Goal: Check status: Check status

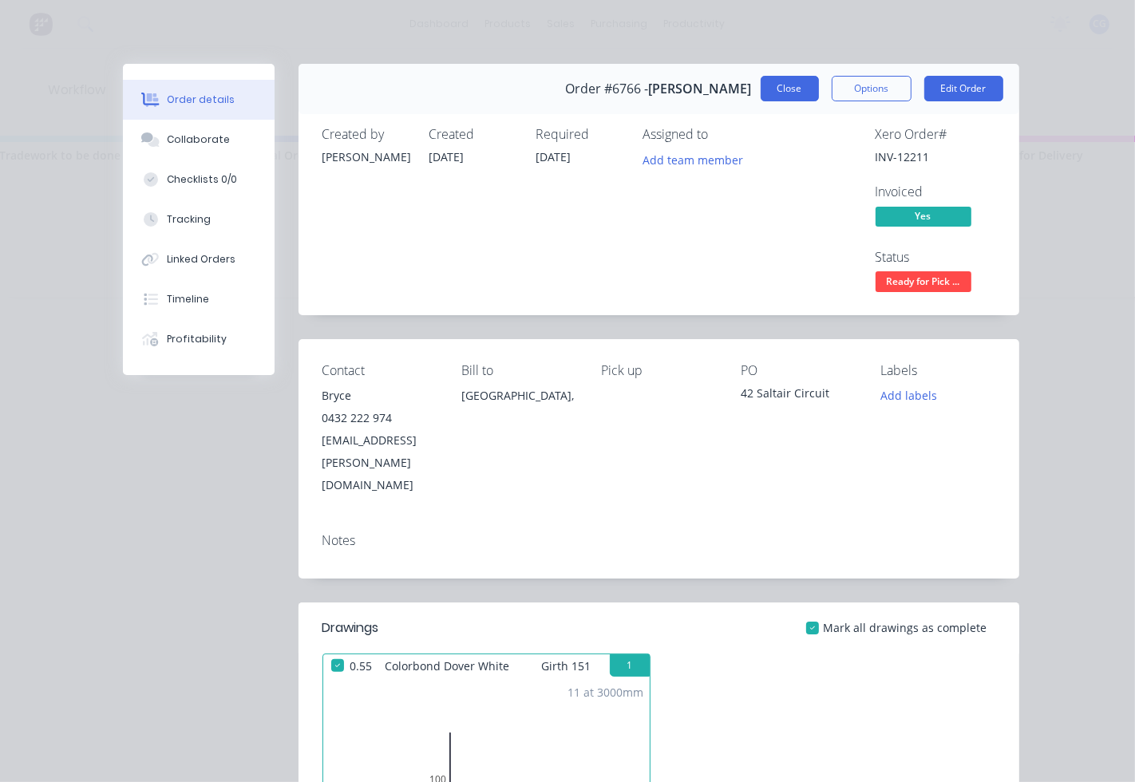
scroll to position [0, 1025]
click at [777, 97] on button "Close" at bounding box center [790, 89] width 58 height 26
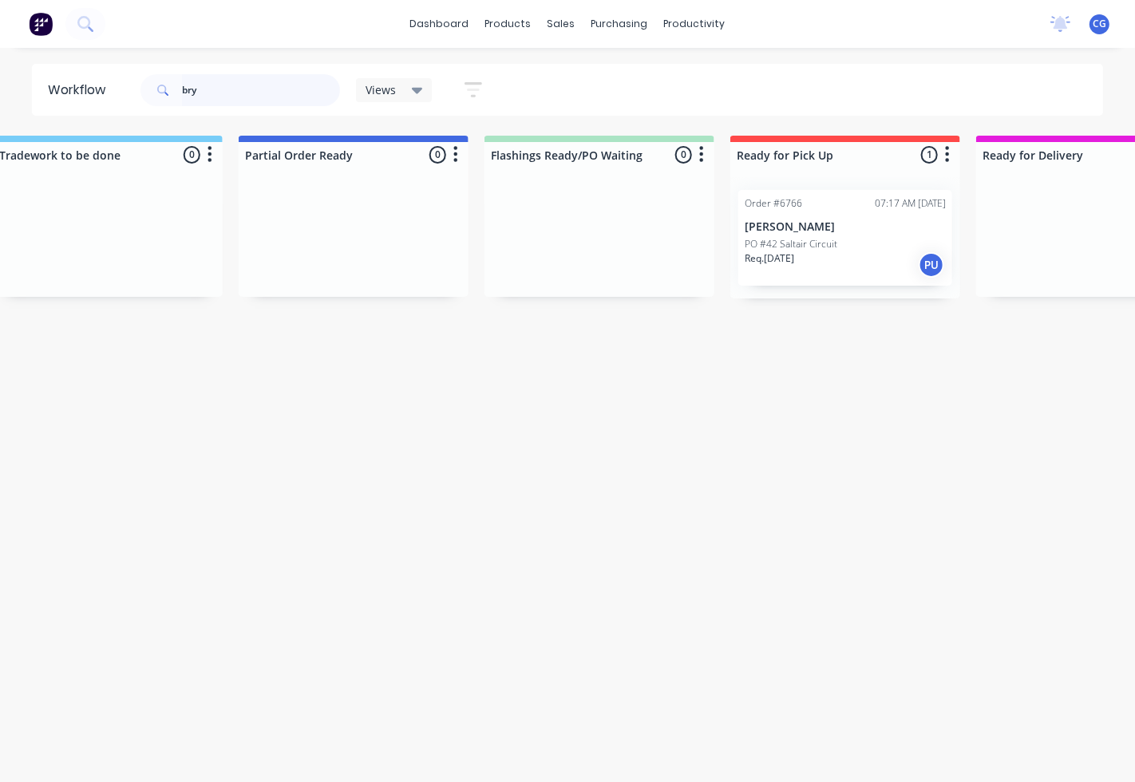
click at [227, 86] on input "bry" at bounding box center [261, 90] width 158 height 32
type input "b"
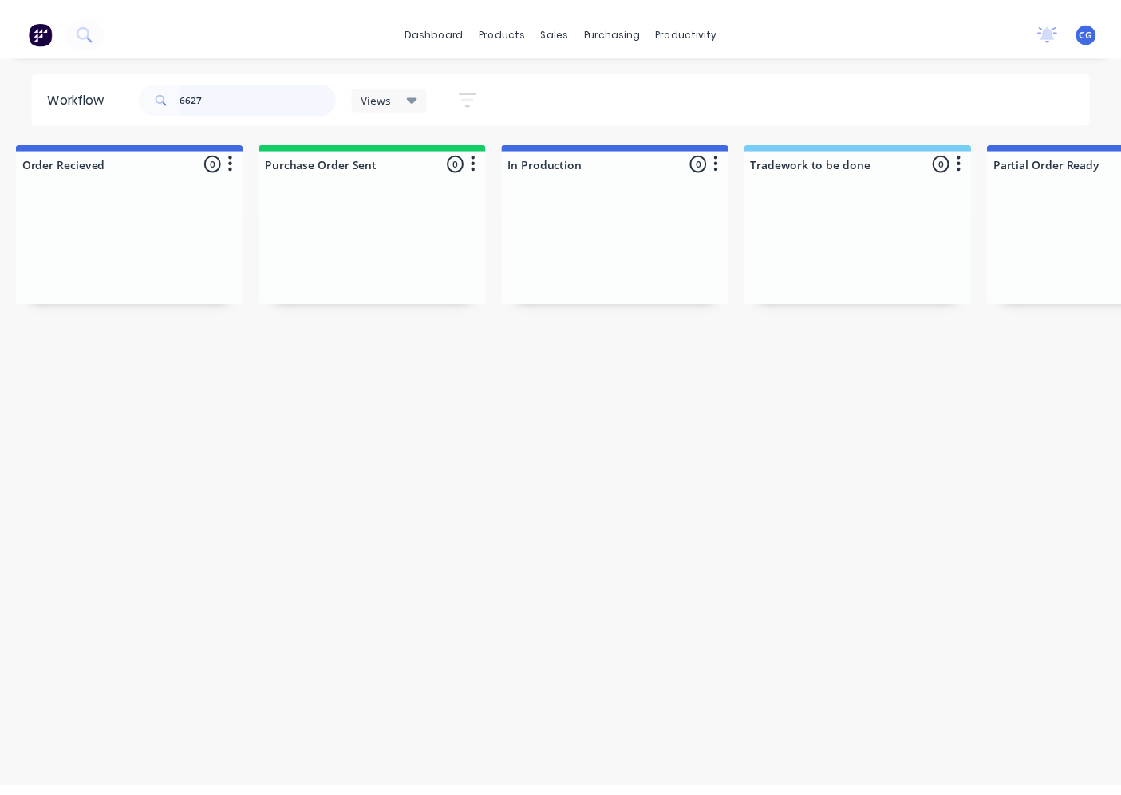
scroll to position [0, 0]
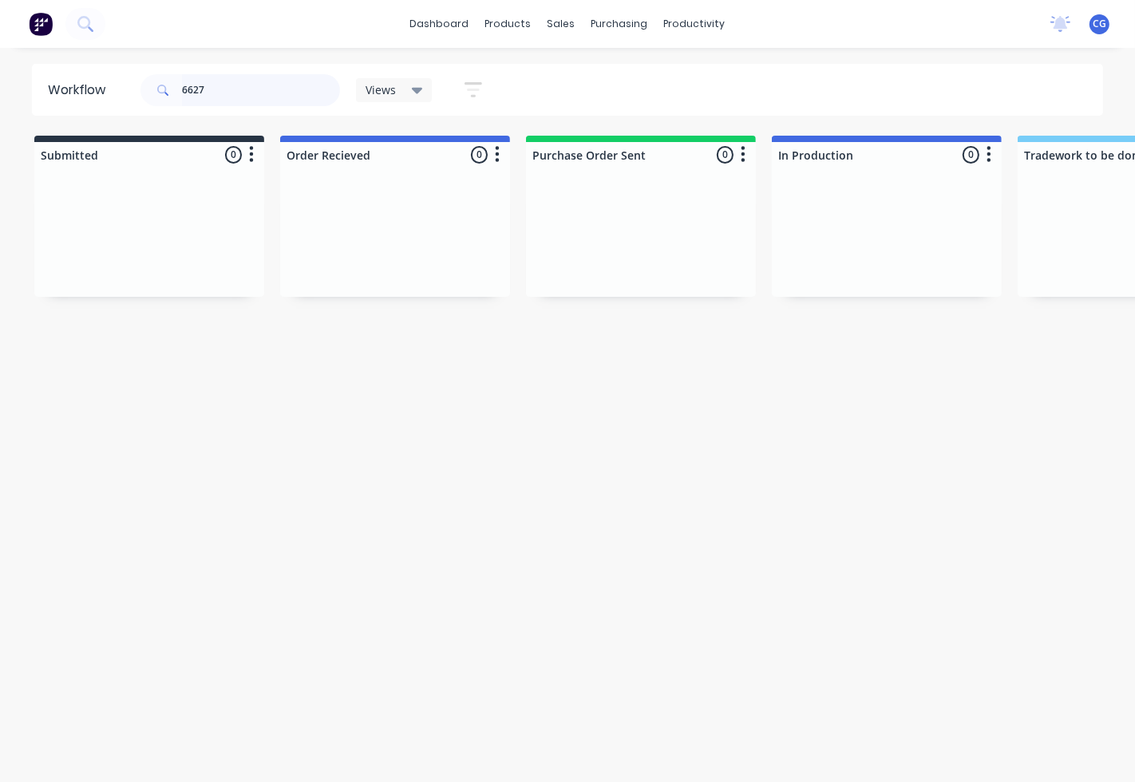
click at [193, 91] on input "6627" at bounding box center [261, 90] width 158 height 32
type input "6727"
click at [405, 249] on div "PO #" at bounding box center [394, 244] width 201 height 14
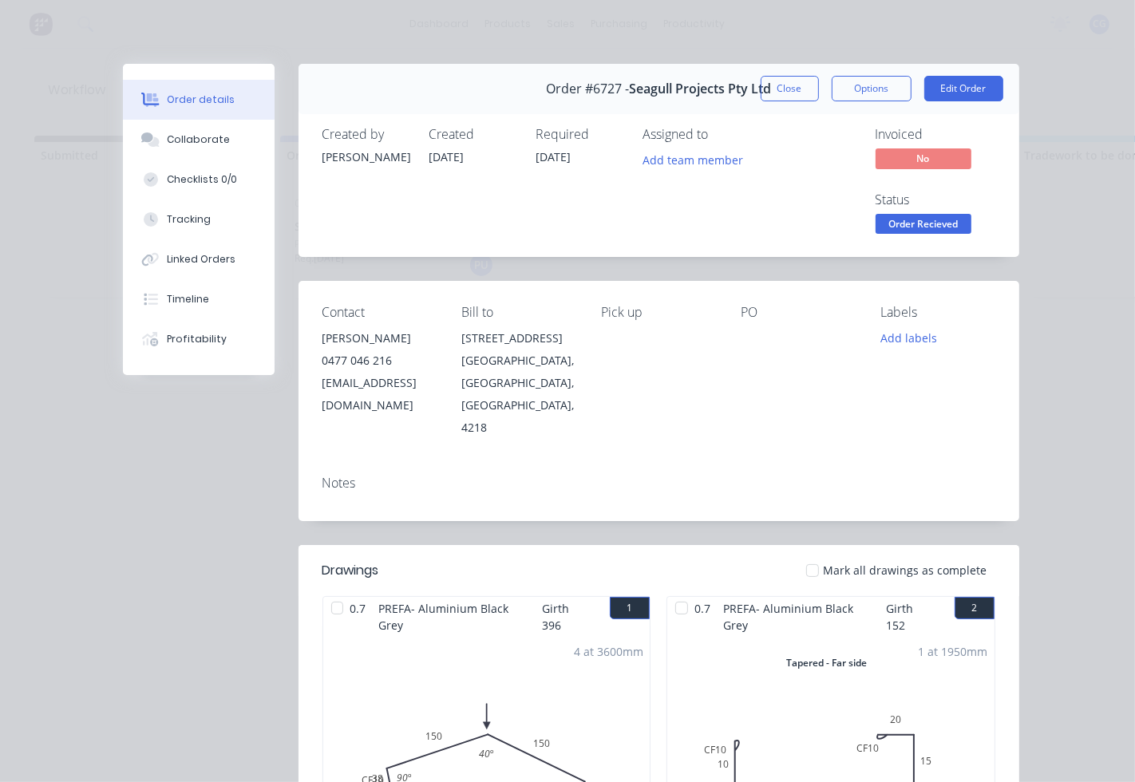
click at [809, 555] on div at bounding box center [812, 571] width 32 height 32
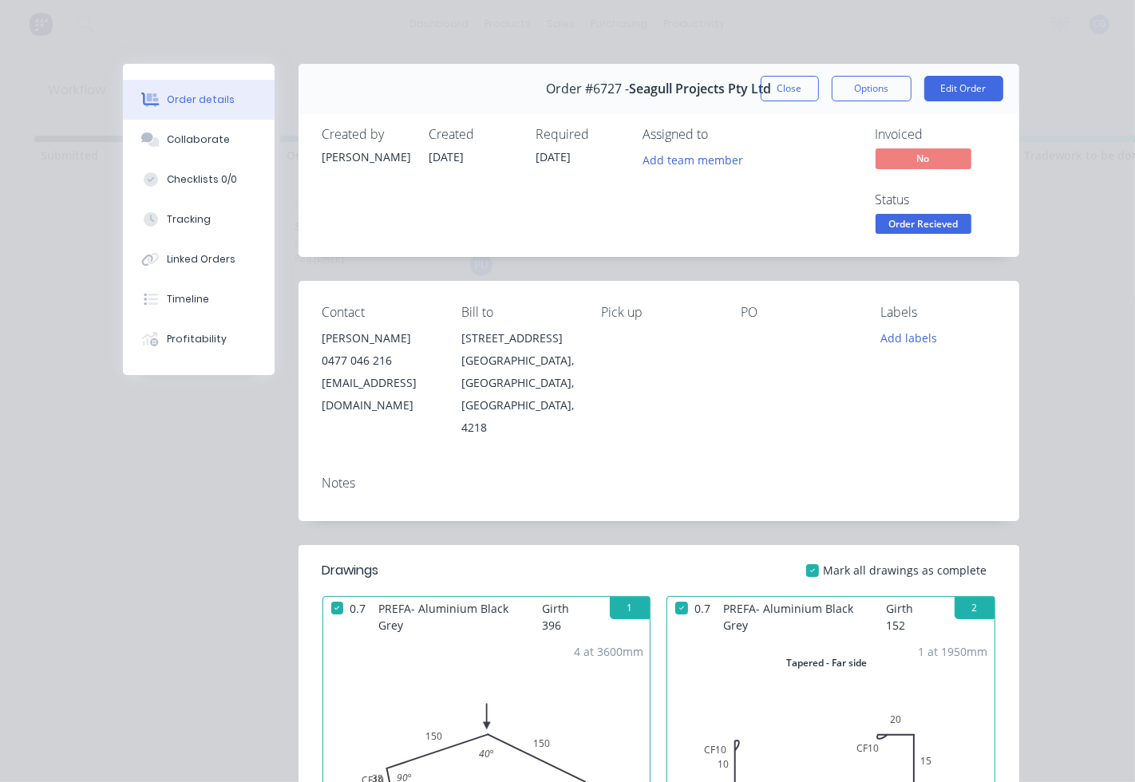
click at [902, 227] on span "Order Recieved" at bounding box center [923, 224] width 96 height 20
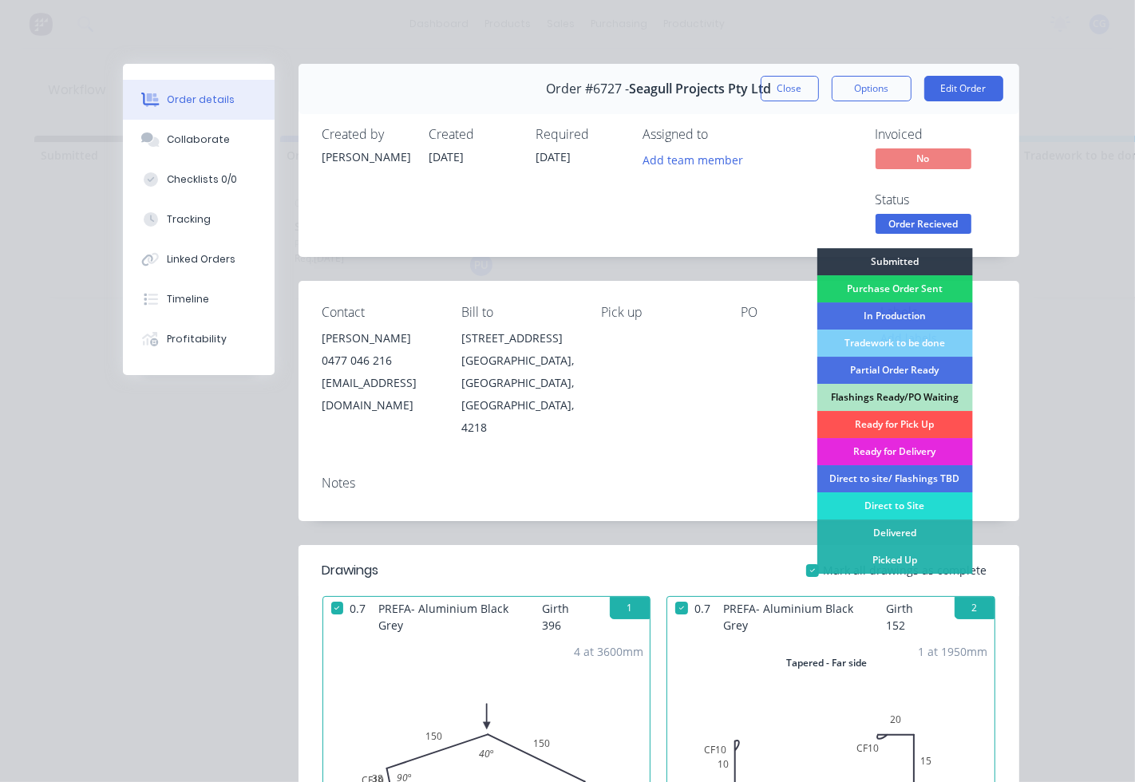
click at [907, 429] on div "Ready for Pick Up" at bounding box center [894, 424] width 156 height 27
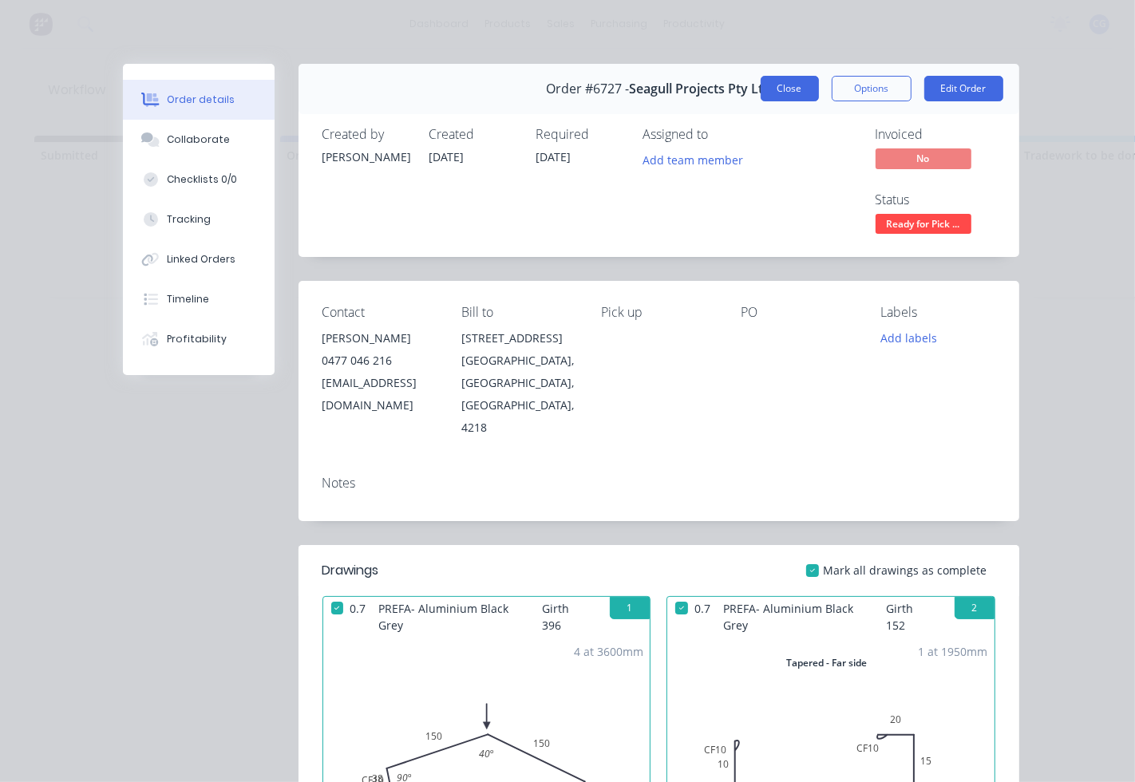
click at [761, 92] on button "Close" at bounding box center [790, 89] width 58 height 26
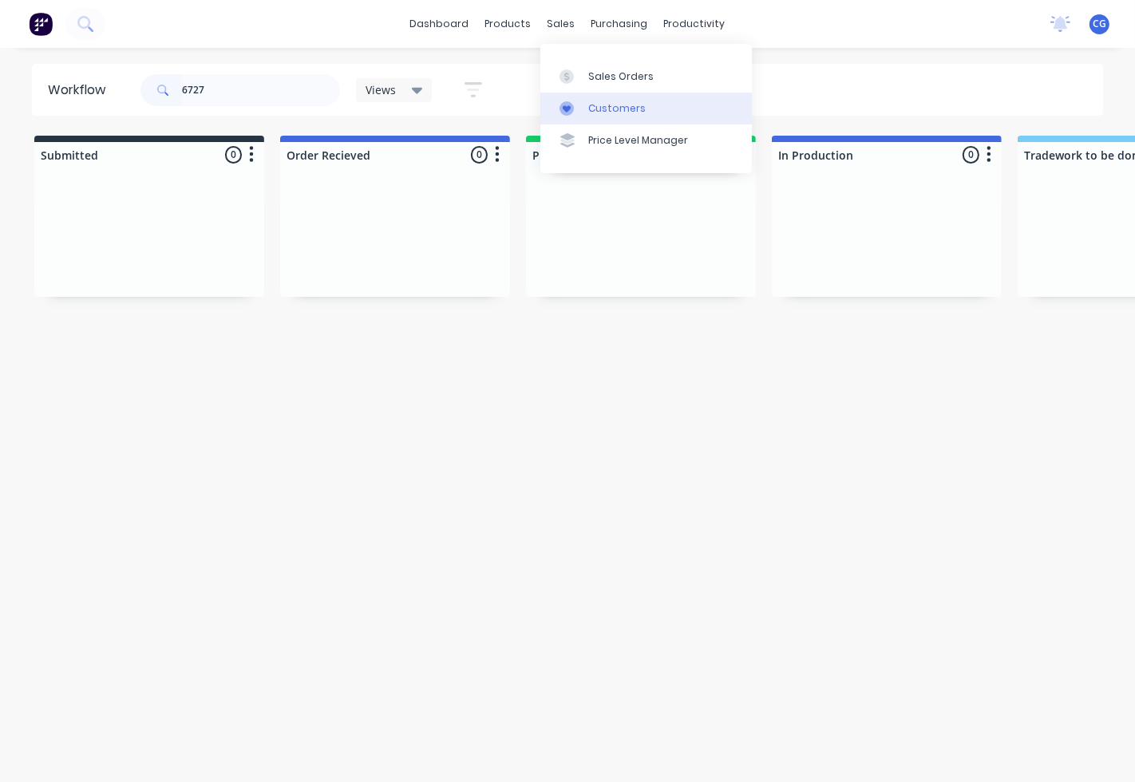
click at [601, 110] on div "Customers" at bounding box center [616, 108] width 57 height 14
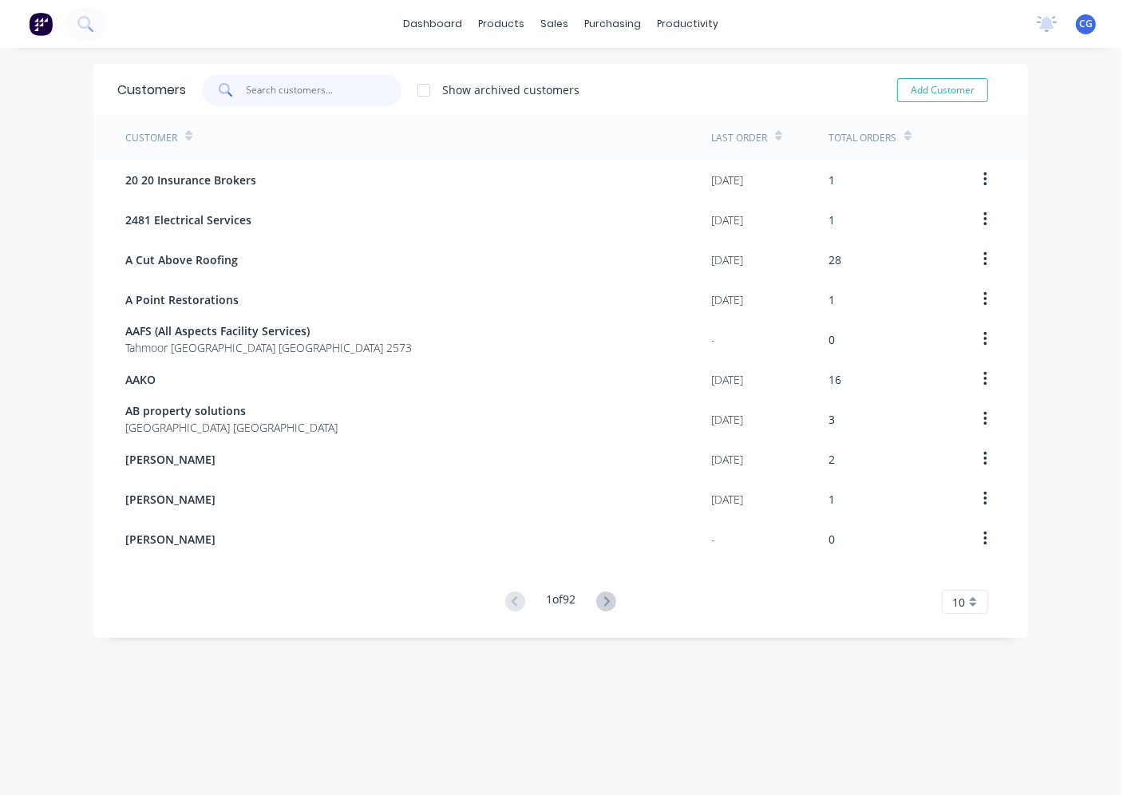
click at [261, 83] on input "text" at bounding box center [325, 90] width 156 height 32
click at [559, 69] on icon at bounding box center [553, 76] width 14 height 14
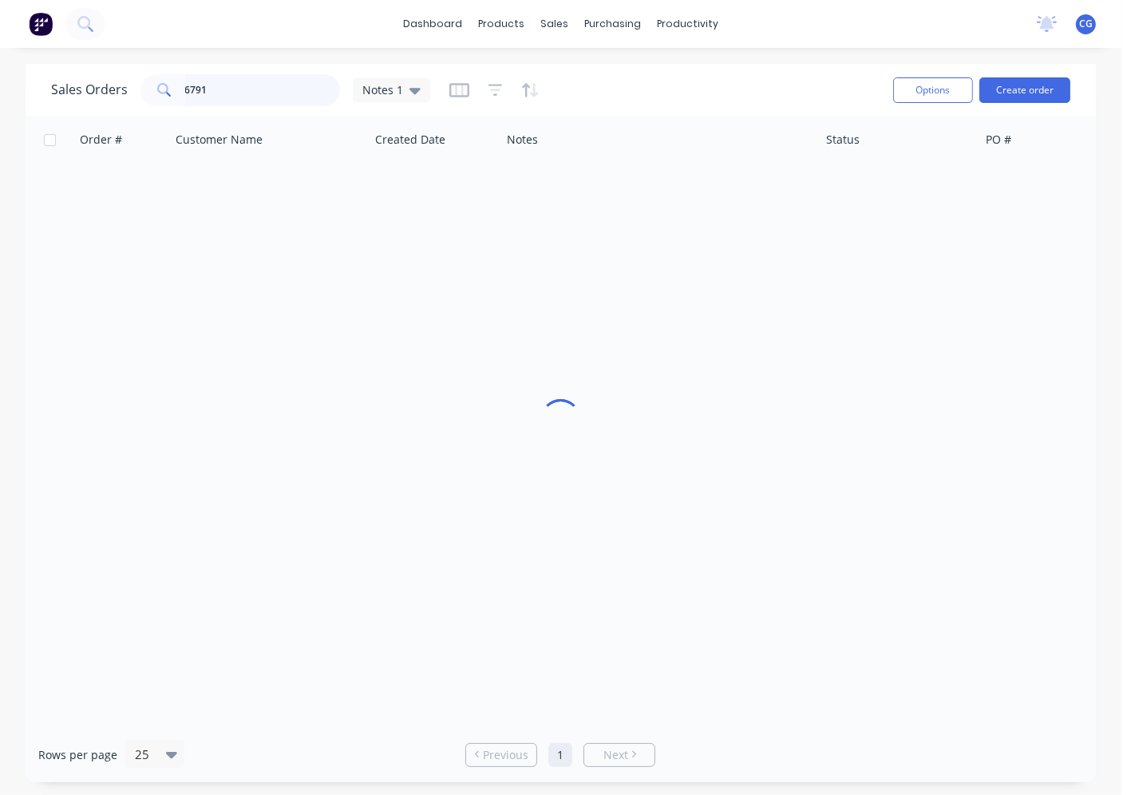
click at [245, 97] on input "6791" at bounding box center [263, 90] width 156 height 32
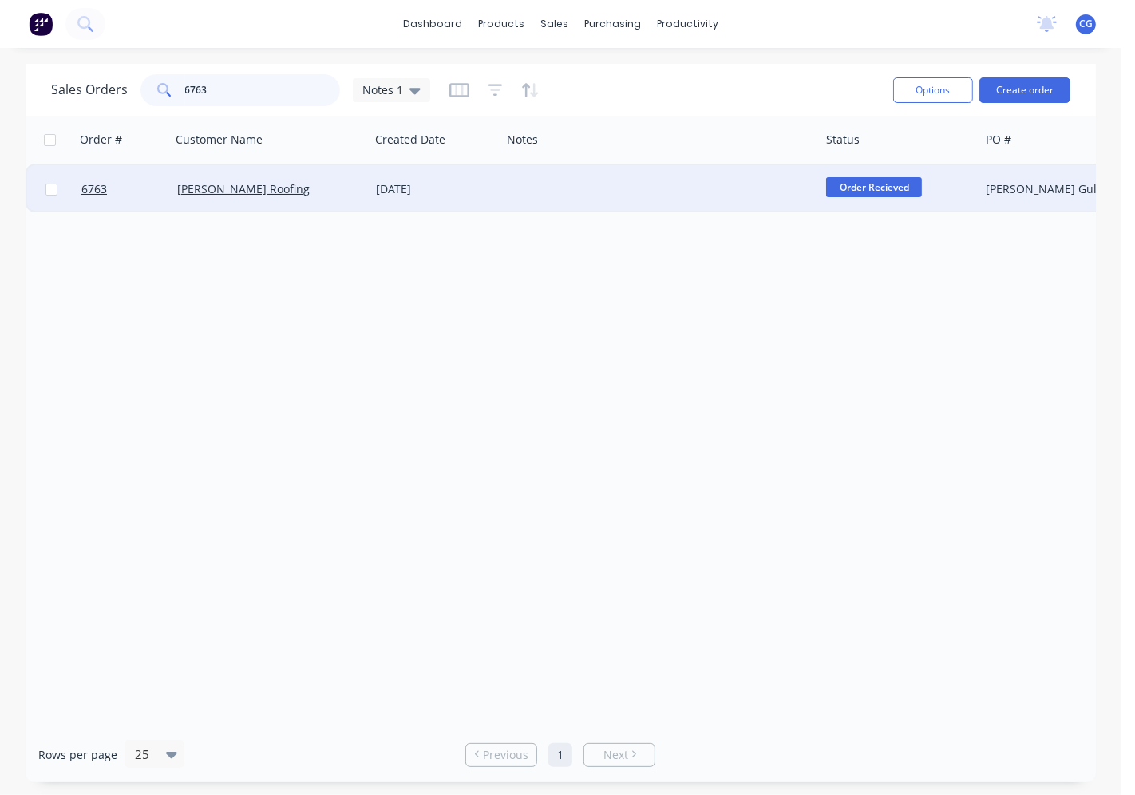
type input "6763"
click at [589, 203] on div at bounding box center [660, 189] width 318 height 48
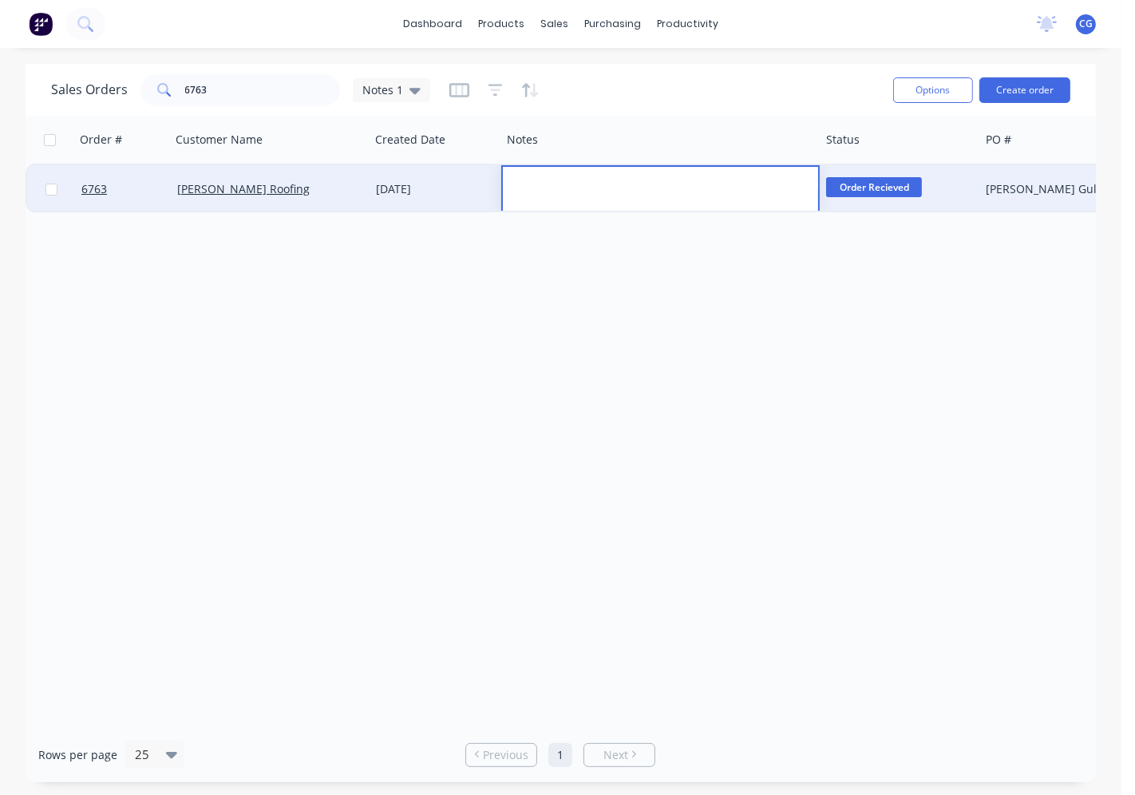
click at [899, 192] on span "Order Recieved" at bounding box center [874, 187] width 96 height 20
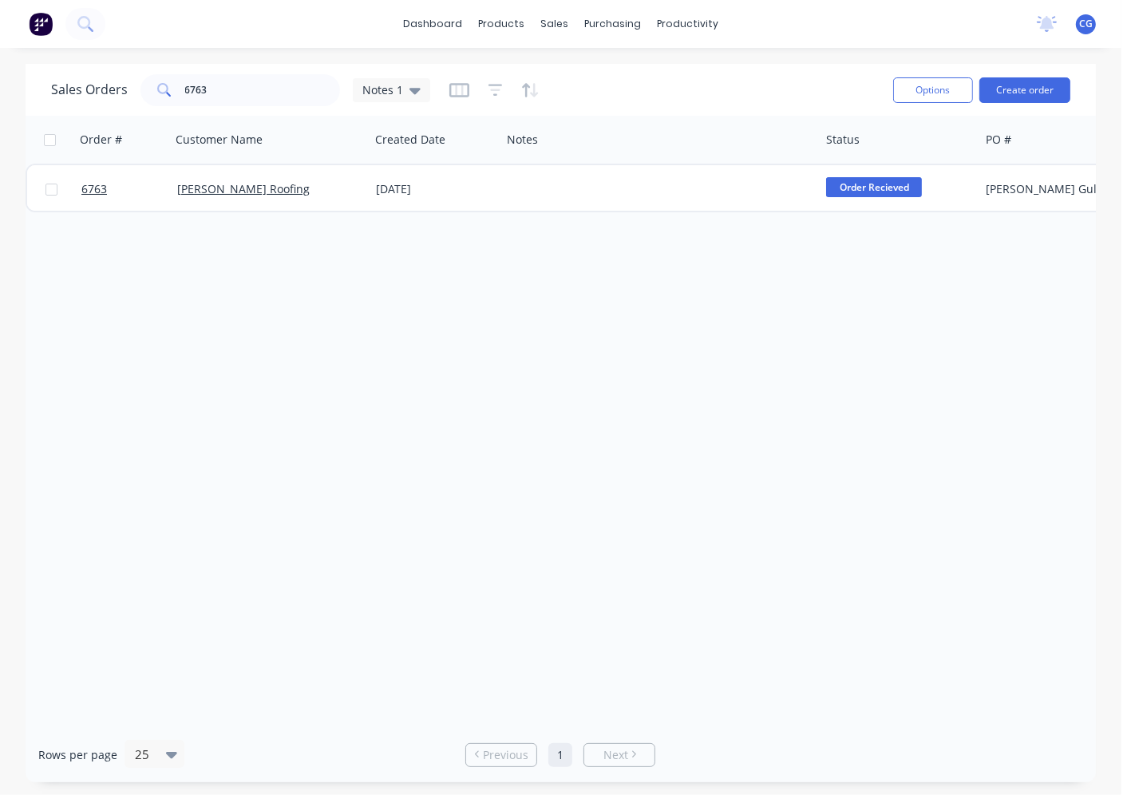
drag, startPoint x: 222, startPoint y: 184, endPoint x: 1134, endPoint y: 466, distance: 954.7
click at [222, 185] on link "[PERSON_NAME] Roofing" at bounding box center [243, 188] width 132 height 15
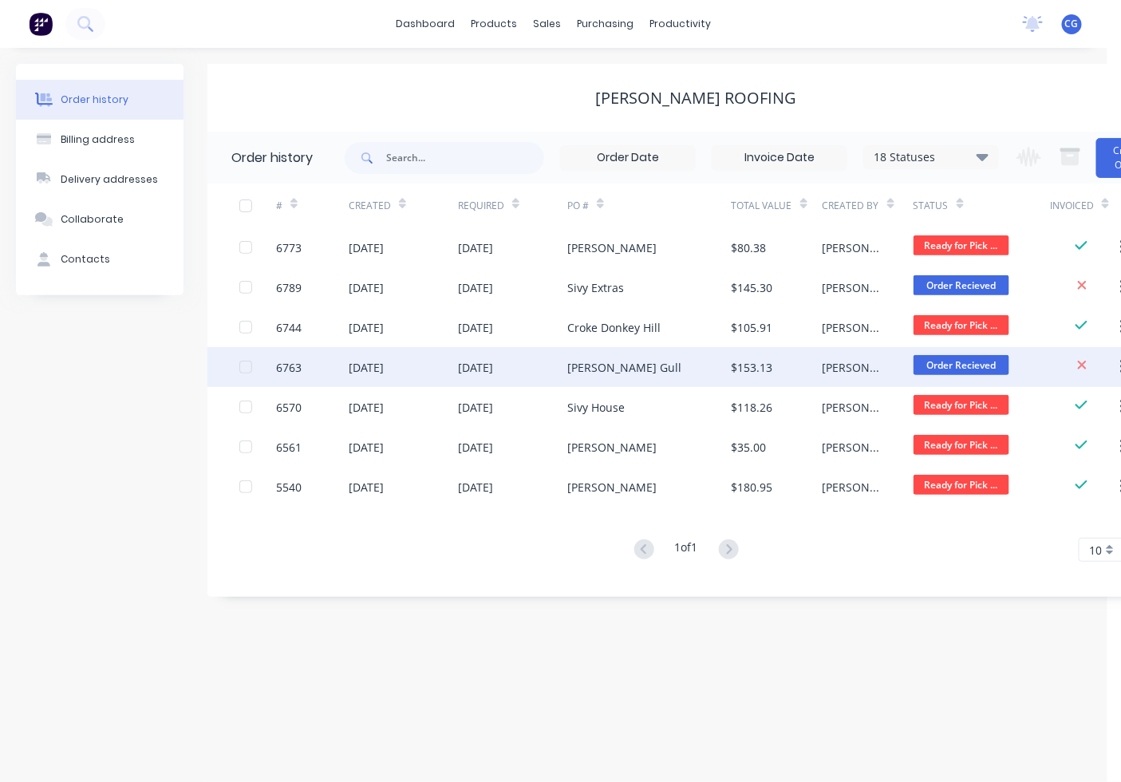
click at [843, 354] on div "[PERSON_NAME]" at bounding box center [868, 367] width 91 height 40
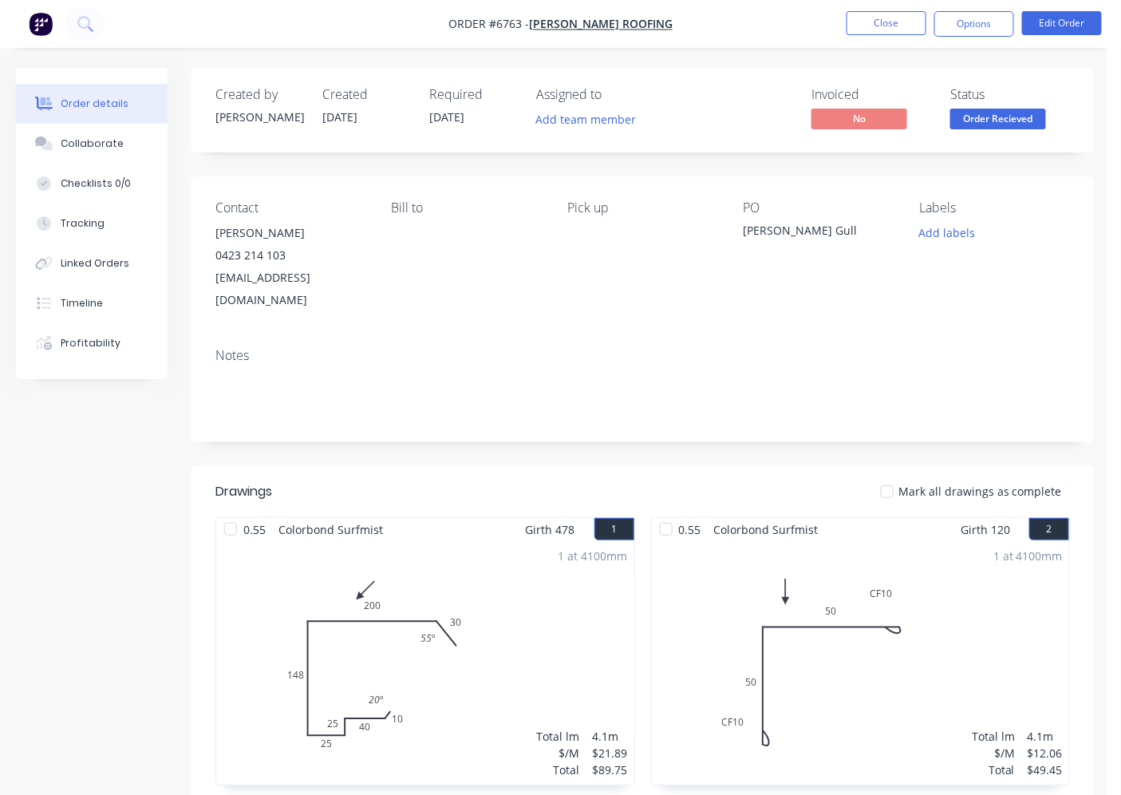
click at [982, 122] on span "Order Recieved" at bounding box center [998, 119] width 96 height 20
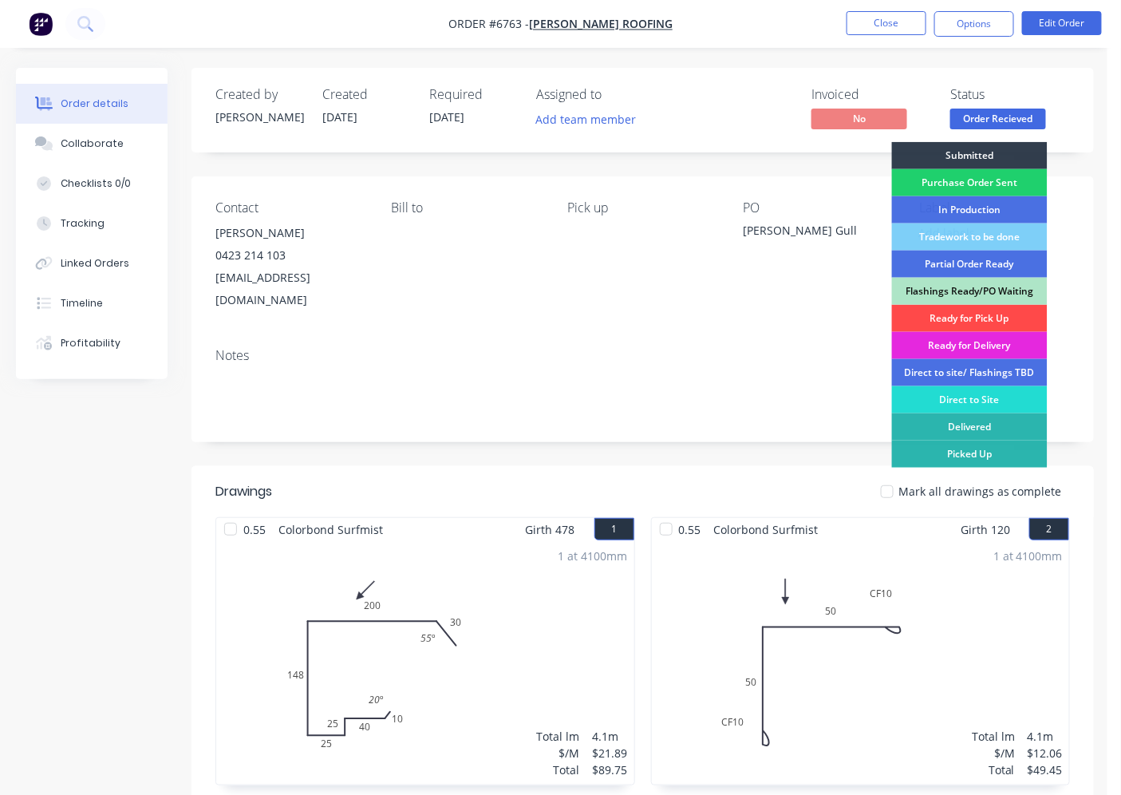
click at [993, 307] on div "Ready for Pick Up" at bounding box center [970, 318] width 156 height 27
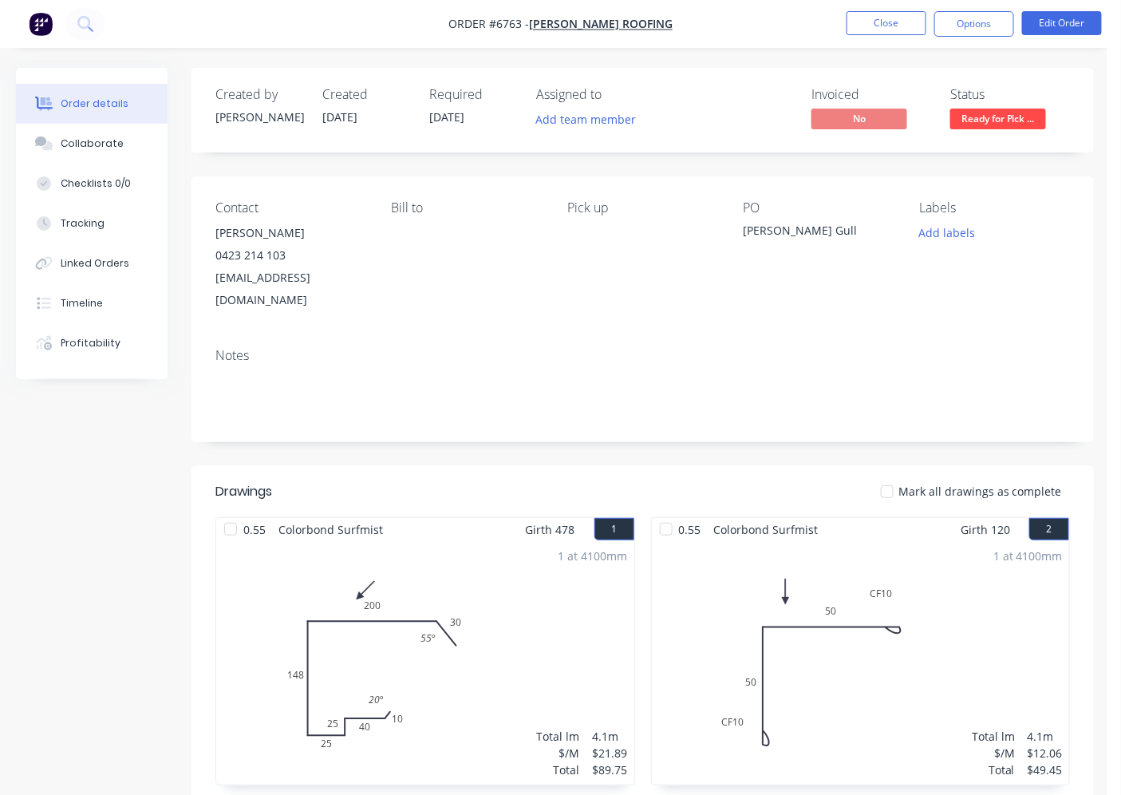
click at [892, 476] on div at bounding box center [887, 492] width 32 height 32
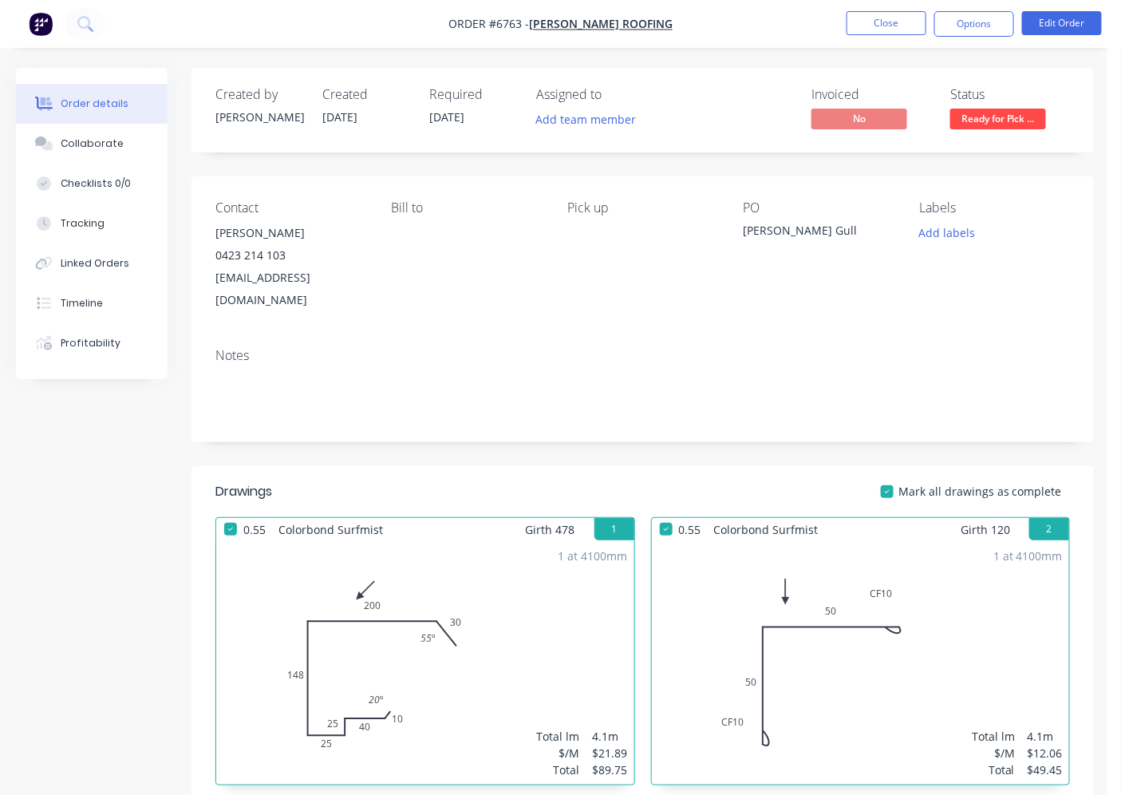
drag, startPoint x: 990, startPoint y: 18, endPoint x: 994, endPoint y: 38, distance: 20.2
click at [992, 25] on button "Options" at bounding box center [975, 24] width 80 height 26
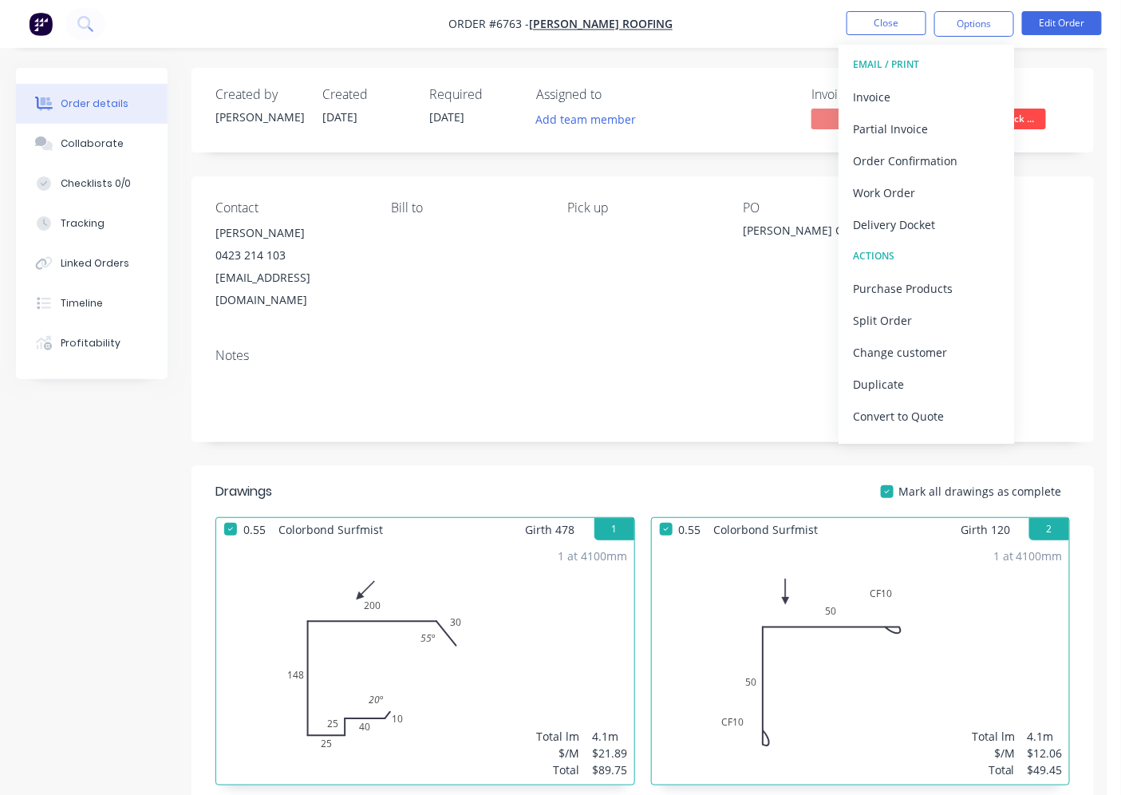
drag, startPoint x: 974, startPoint y: 90, endPoint x: 958, endPoint y: 49, distance: 43.7
click at [966, 73] on div "EMAIL / PRINT Invoice Partial Invoice Order Confirmation Work Order Delivery Do…" at bounding box center [927, 244] width 176 height 399
click at [892, 88] on div "Invoice" at bounding box center [926, 96] width 147 height 23
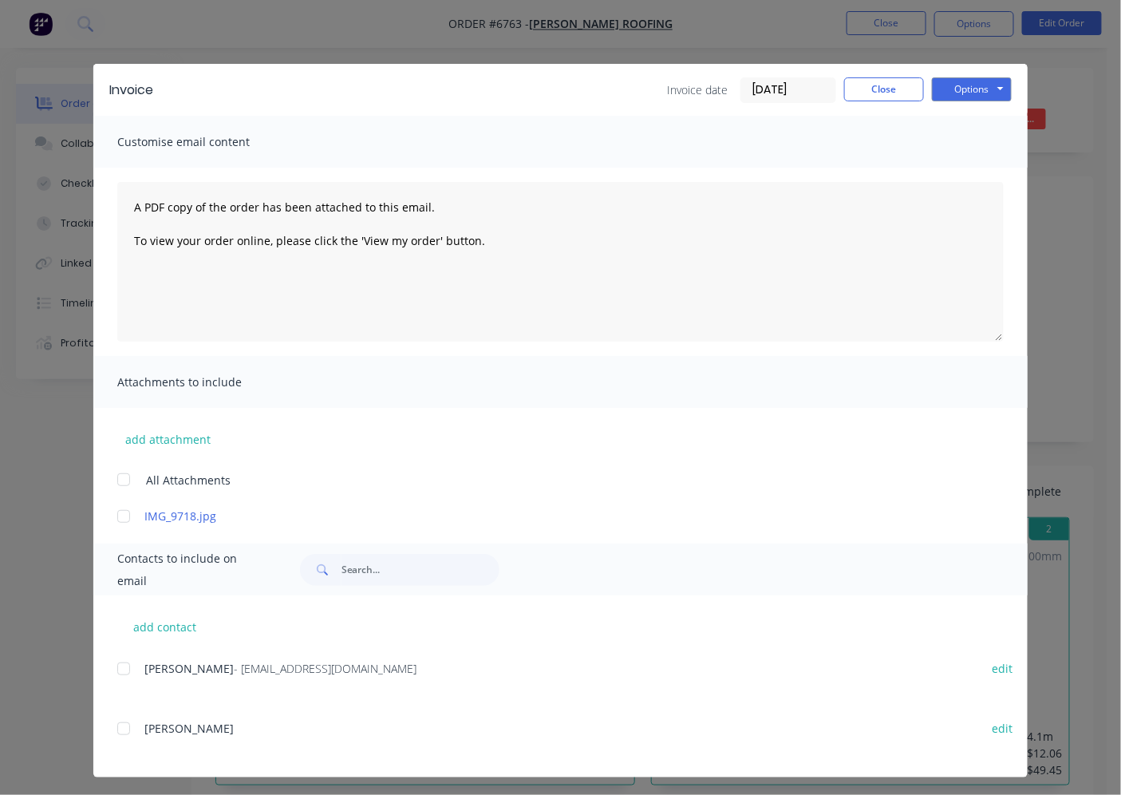
click at [123, 680] on div at bounding box center [124, 669] width 32 height 32
click at [962, 109] on div "Invoice Invoice date [DATE] Close Options Preview Print Email" at bounding box center [560, 90] width 935 height 52
click at [966, 91] on button "Options" at bounding box center [972, 89] width 80 height 24
click at [960, 171] on button "Email" at bounding box center [983, 170] width 102 height 26
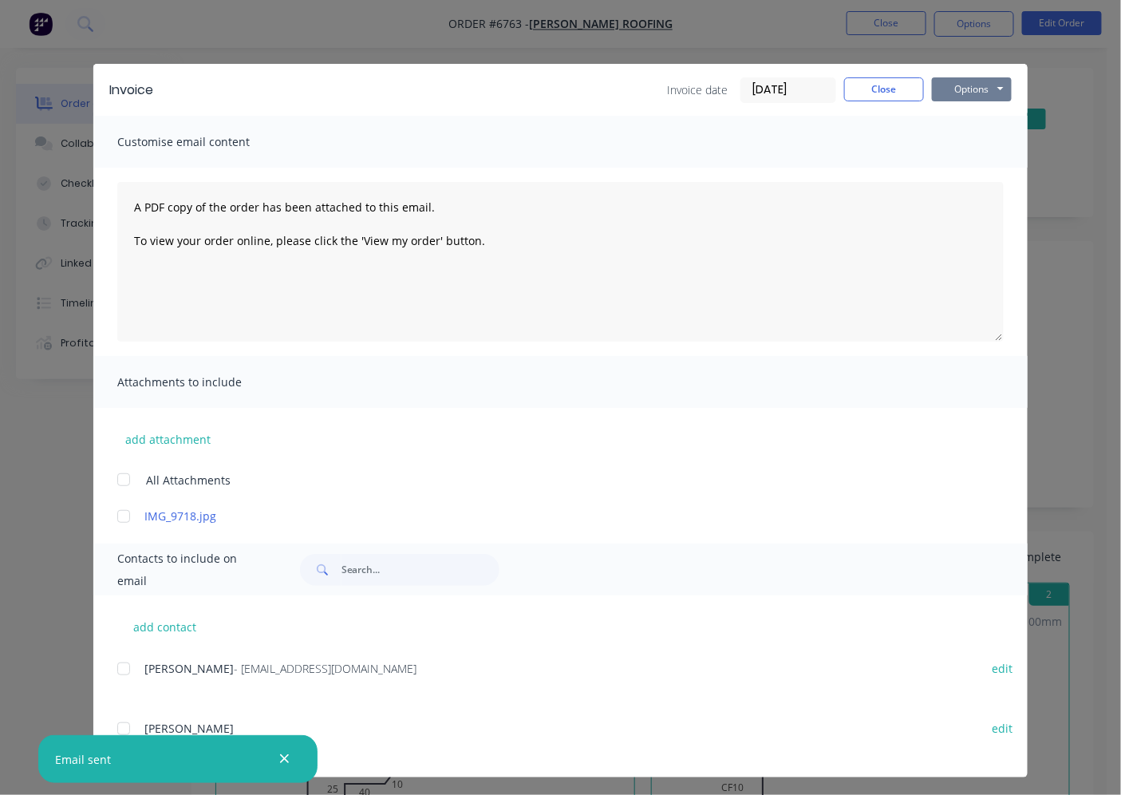
click at [967, 97] on button "Options" at bounding box center [972, 89] width 80 height 24
click at [881, 89] on button "Close" at bounding box center [884, 89] width 80 height 24
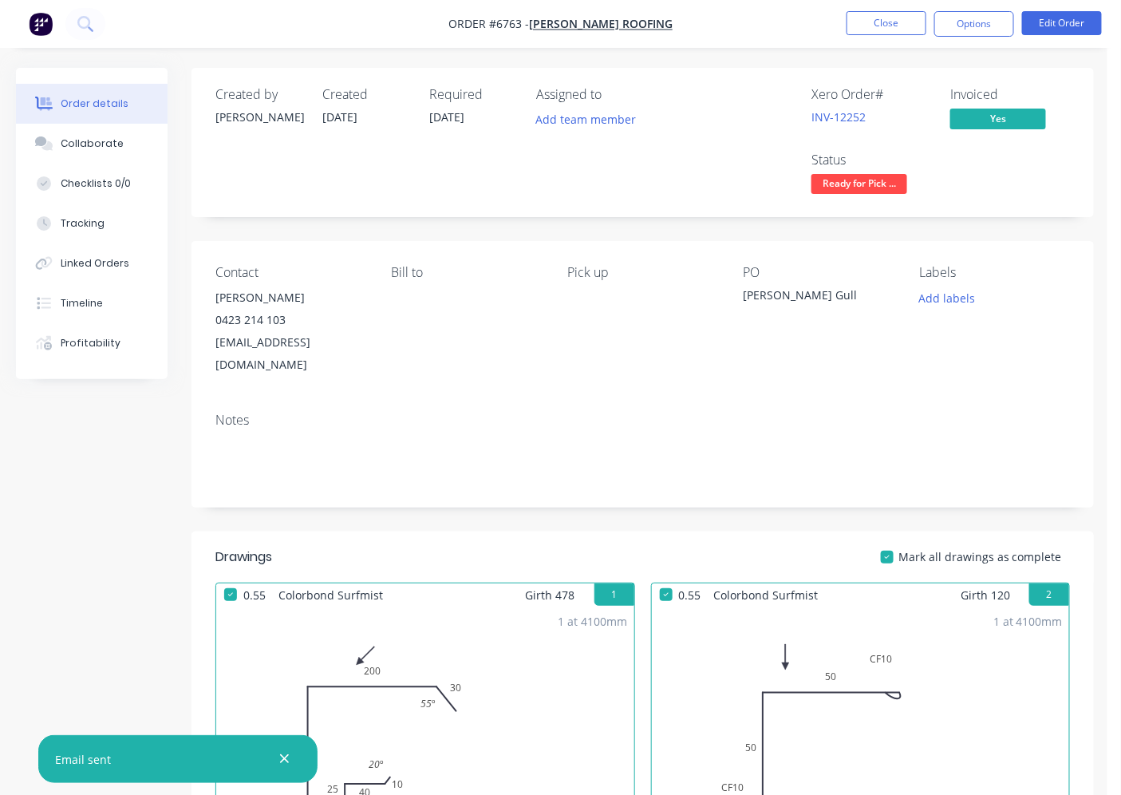
click at [891, 35] on li "Close" at bounding box center [887, 24] width 80 height 26
click at [891, 32] on button "Close" at bounding box center [887, 23] width 80 height 24
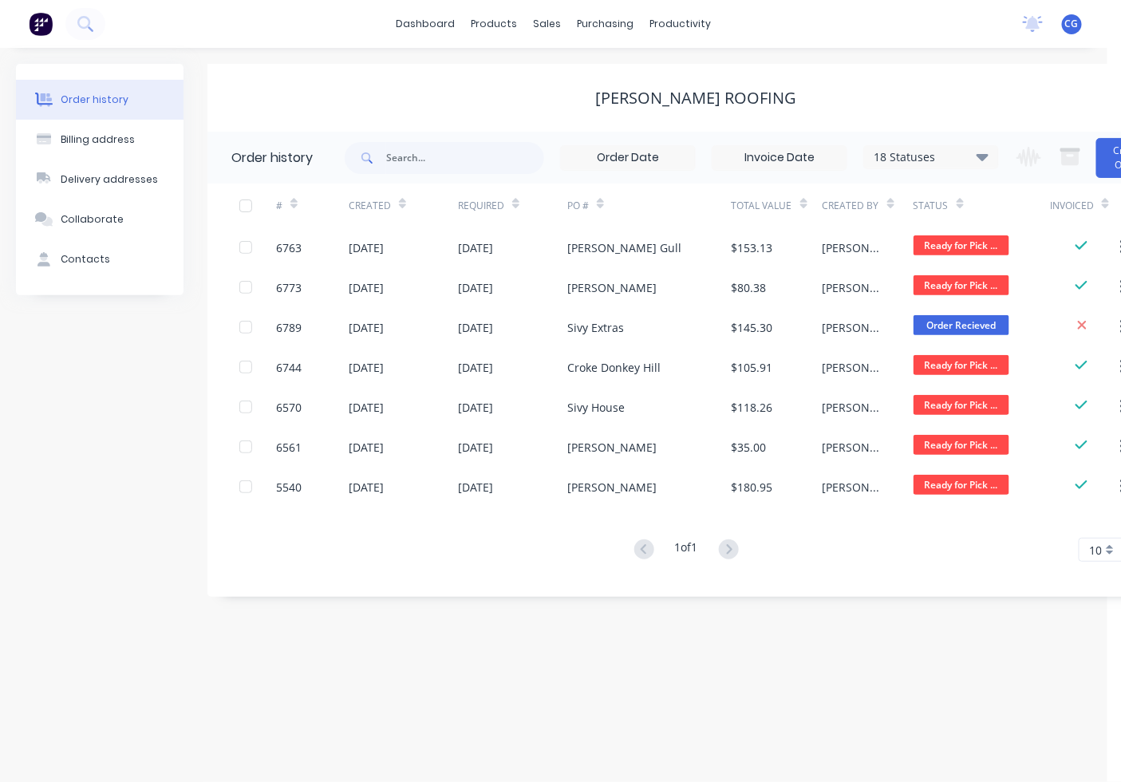
click at [904, 116] on div "[PERSON_NAME] Roofing" at bounding box center [695, 98] width 977 height 68
click at [575, 107] on div "Customers" at bounding box center [603, 108] width 57 height 14
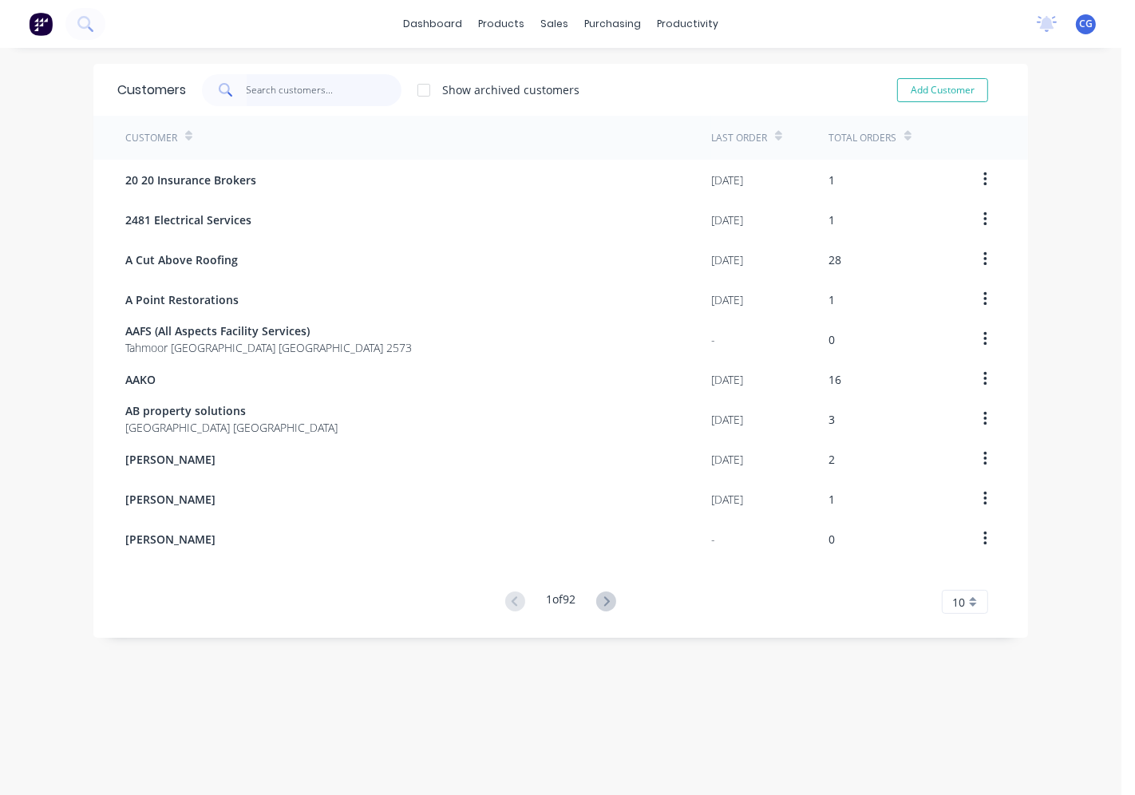
click at [338, 78] on input "text" at bounding box center [325, 90] width 156 height 32
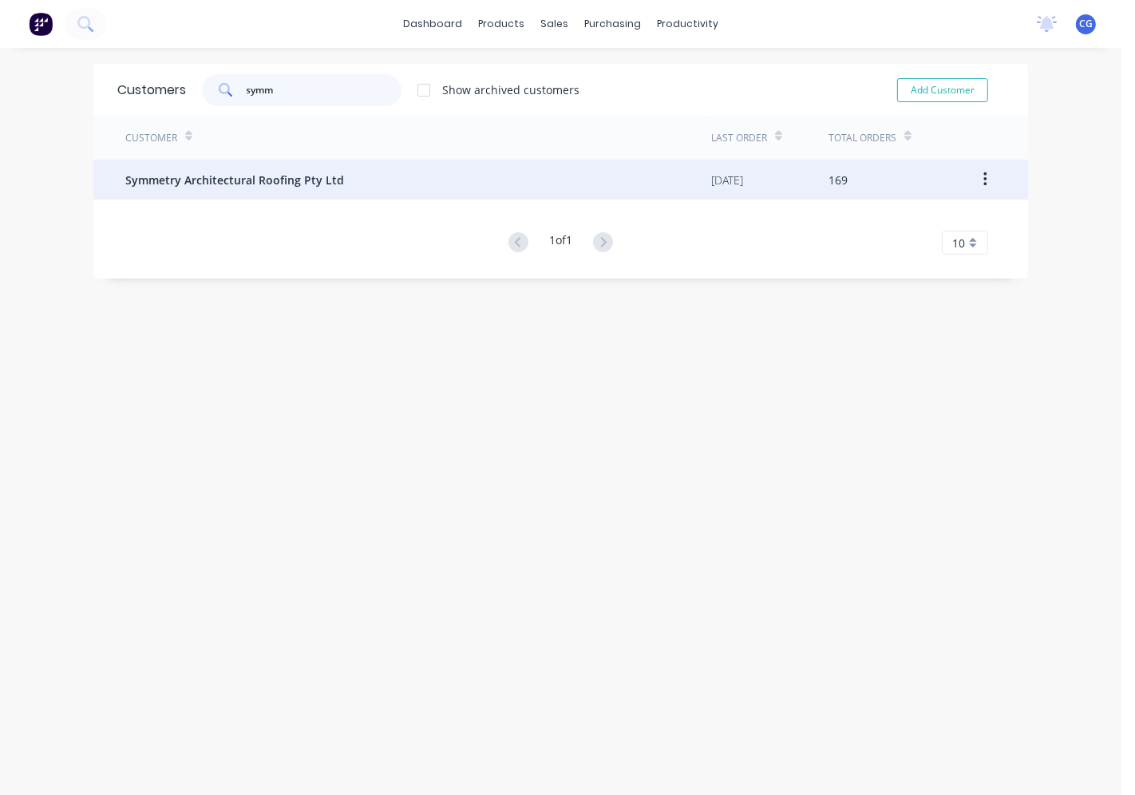
type input "symm"
click at [346, 172] on div "Symmetry Architectural Roofing Pty Ltd" at bounding box center [418, 180] width 586 height 40
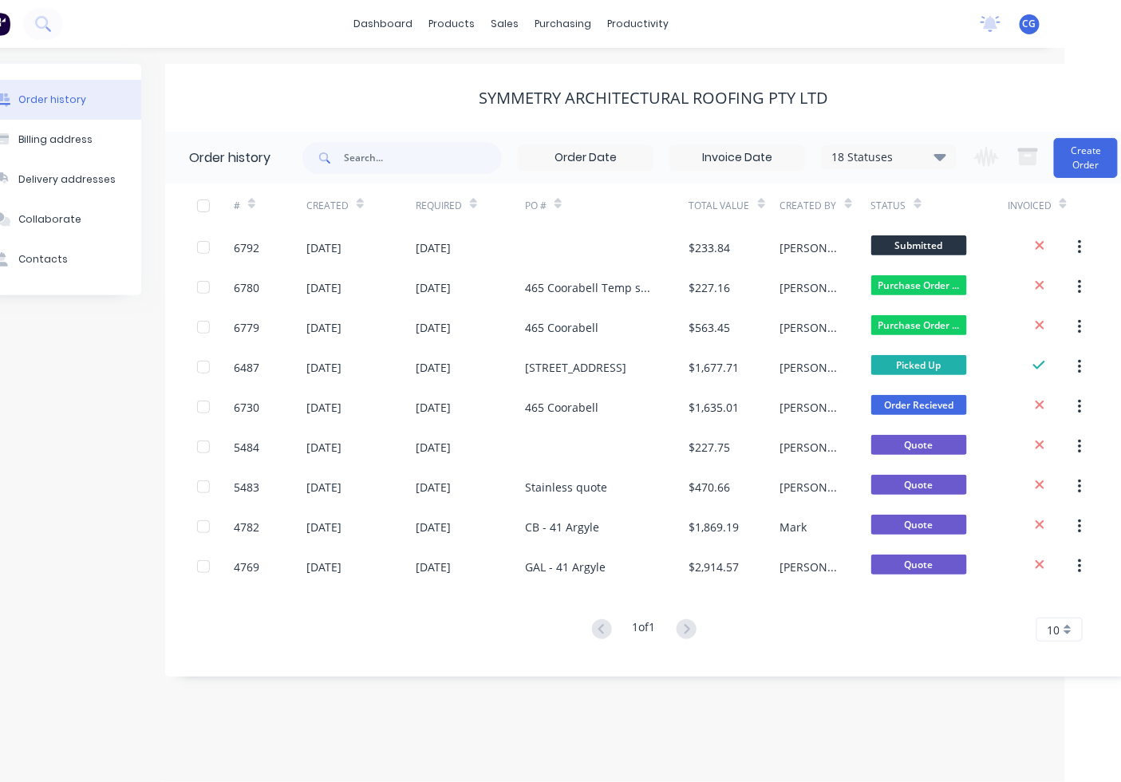
scroll to position [0, 62]
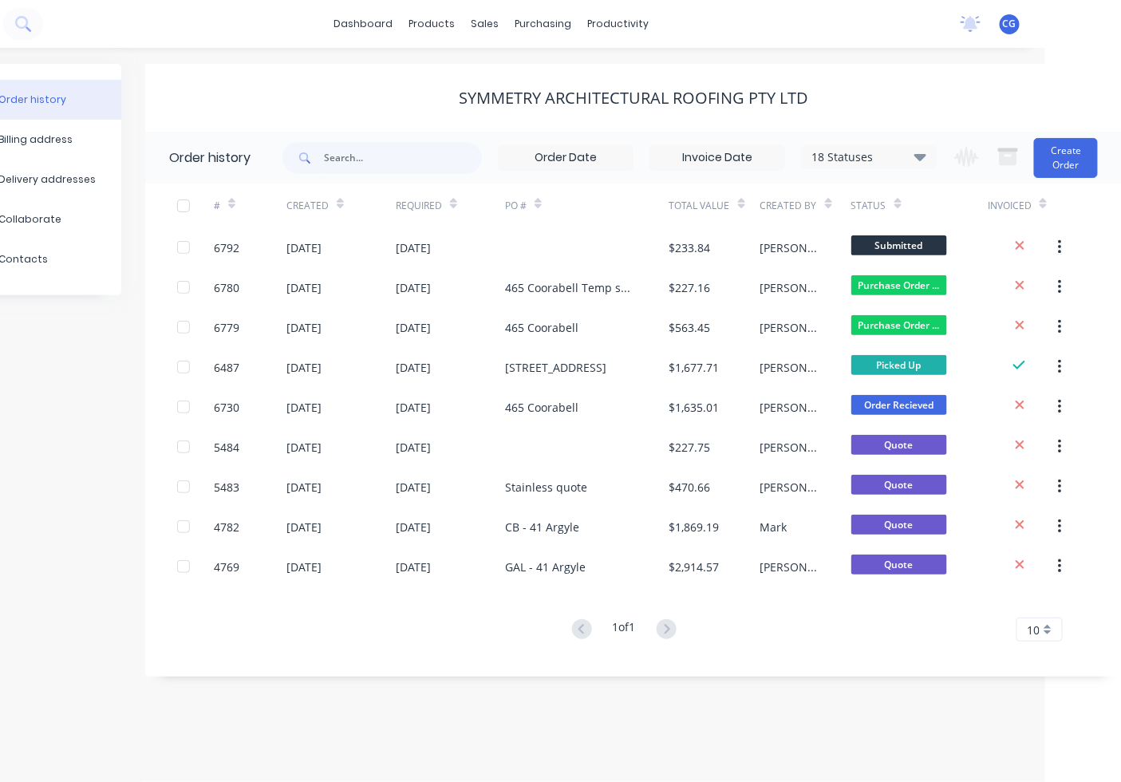
click at [883, 158] on div "18 Statuses" at bounding box center [869, 157] width 134 height 18
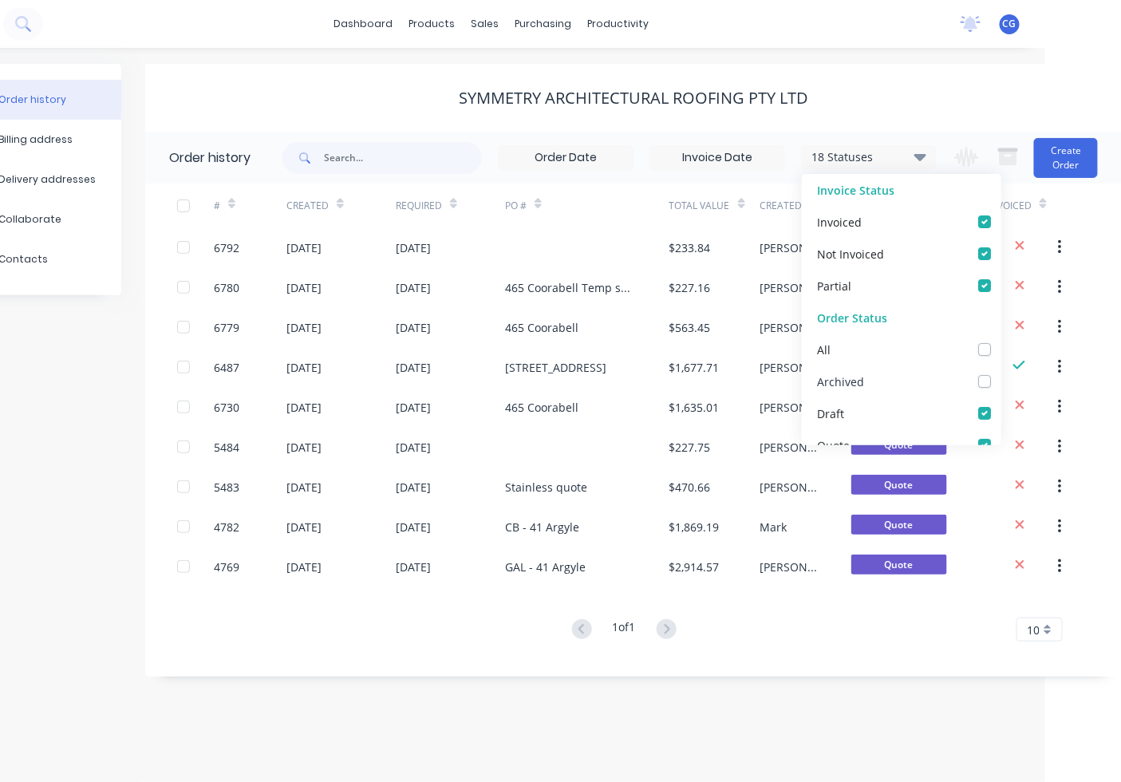
click at [1001, 373] on label at bounding box center [1001, 373] width 0 height 0
click at [1001, 376] on input "checkbox" at bounding box center [1007, 380] width 13 height 15
checkbox input "true"
click at [883, 728] on div "Order history Billing address Delivery addresses Collaborate Contacts Symmetry …" at bounding box center [492, 415] width 1108 height 734
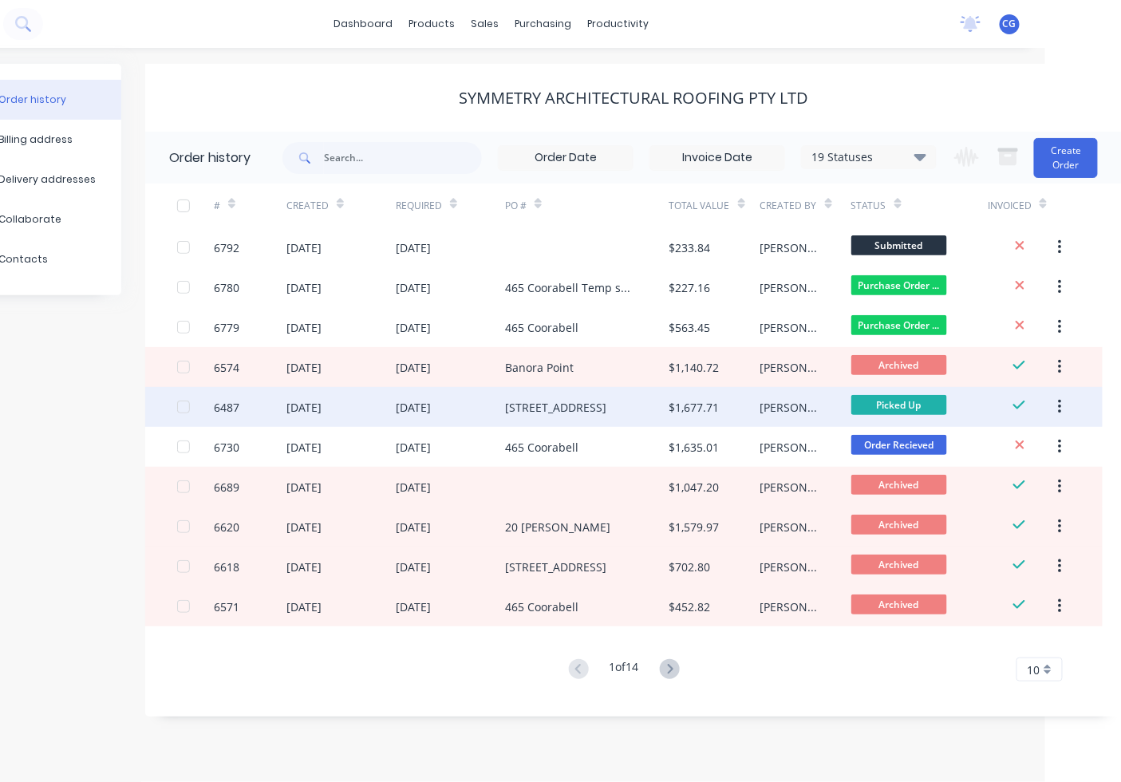
scroll to position [13, 62]
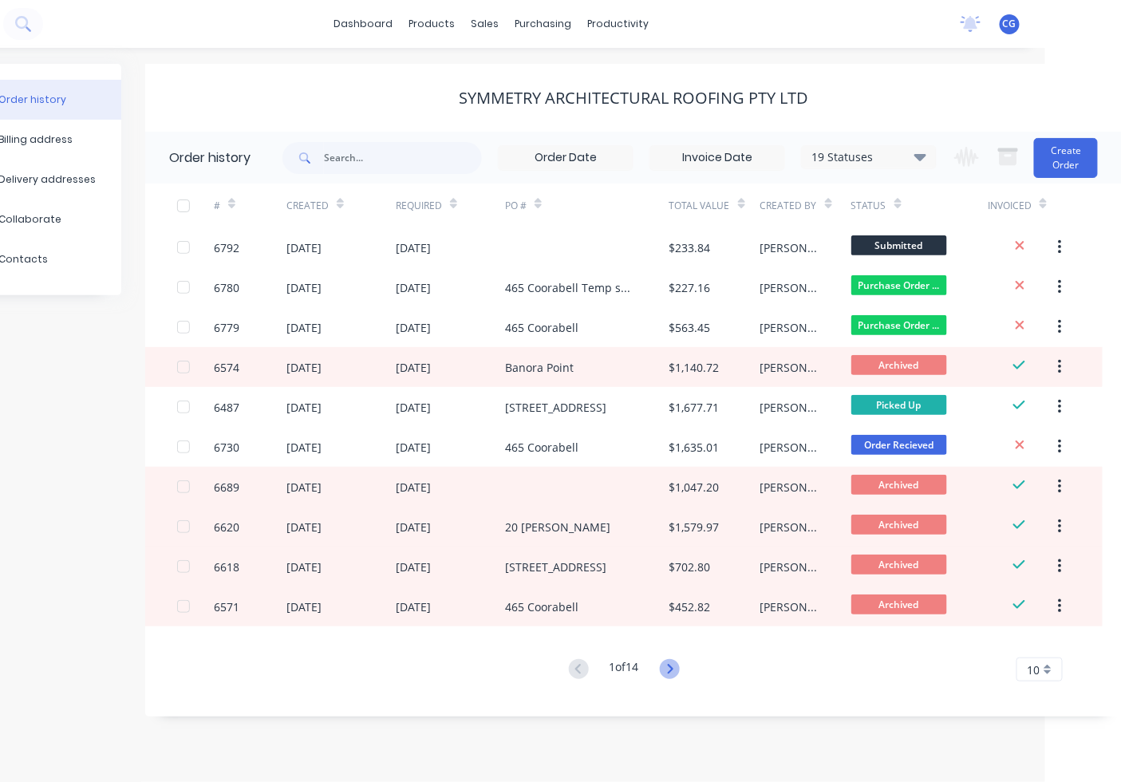
click at [667, 659] on icon at bounding box center [670, 669] width 20 height 20
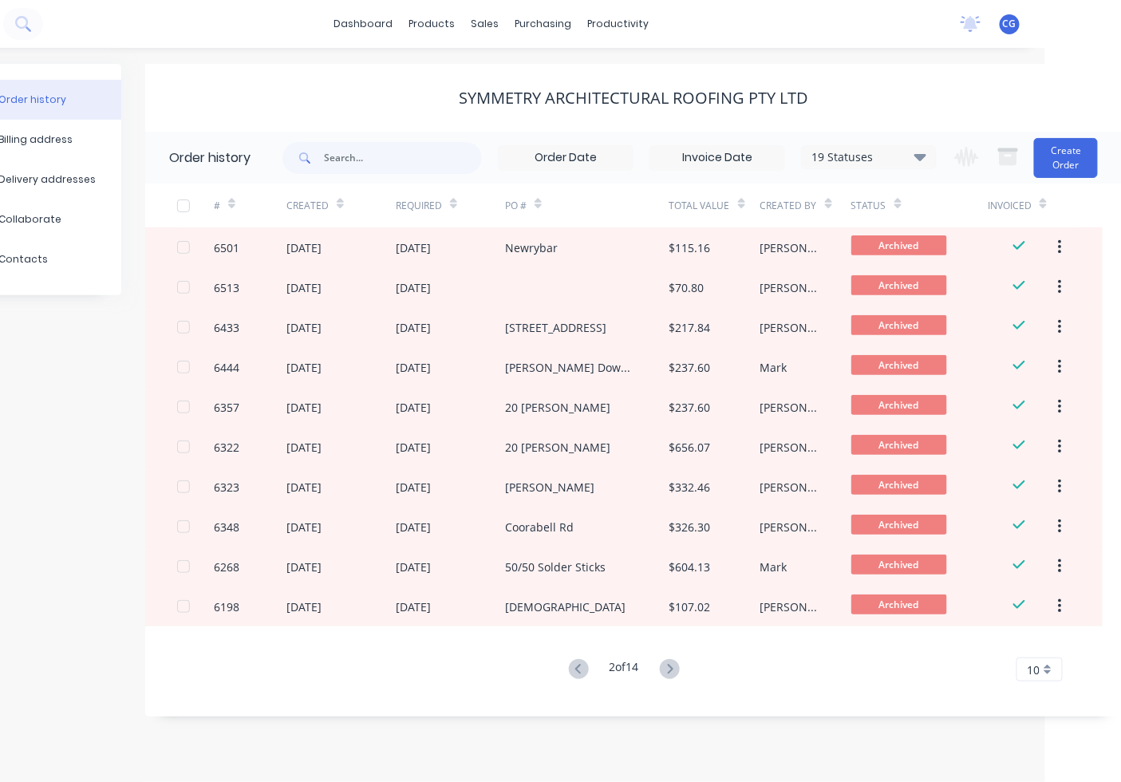
click at [673, 658] on button at bounding box center [670, 669] width 30 height 23
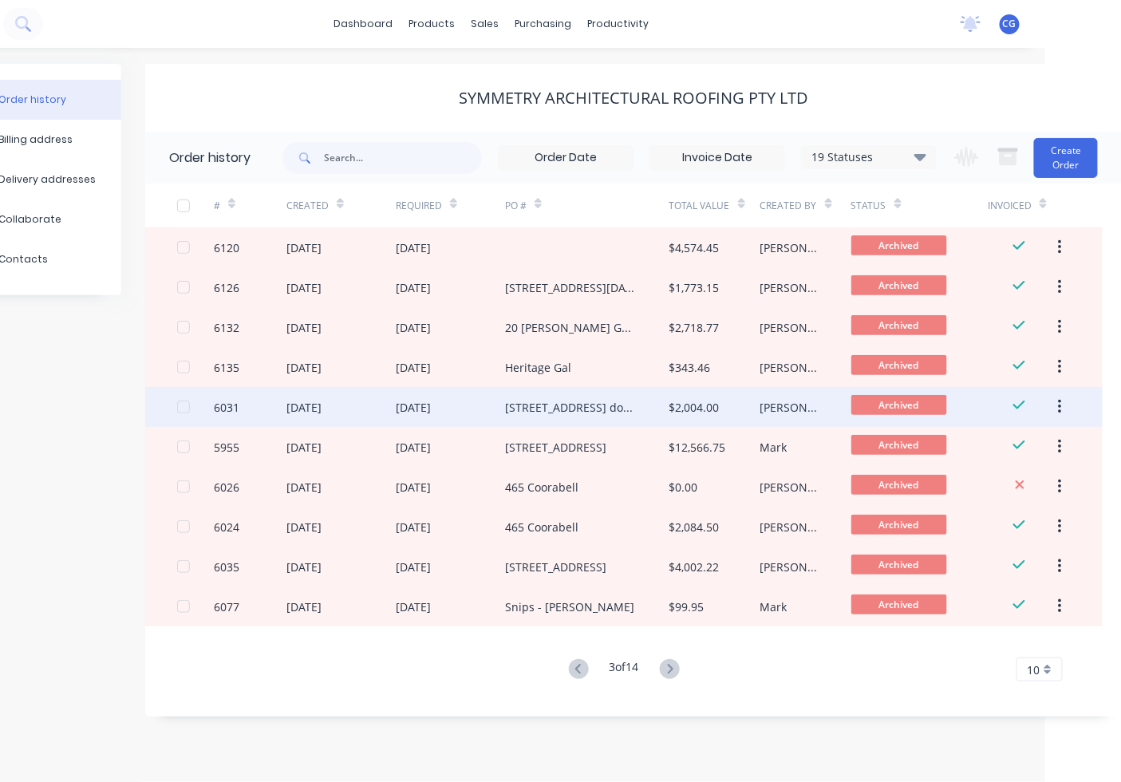
click at [567, 399] on div "[STREET_ADDRESS] downpipes" at bounding box center [571, 407] width 132 height 17
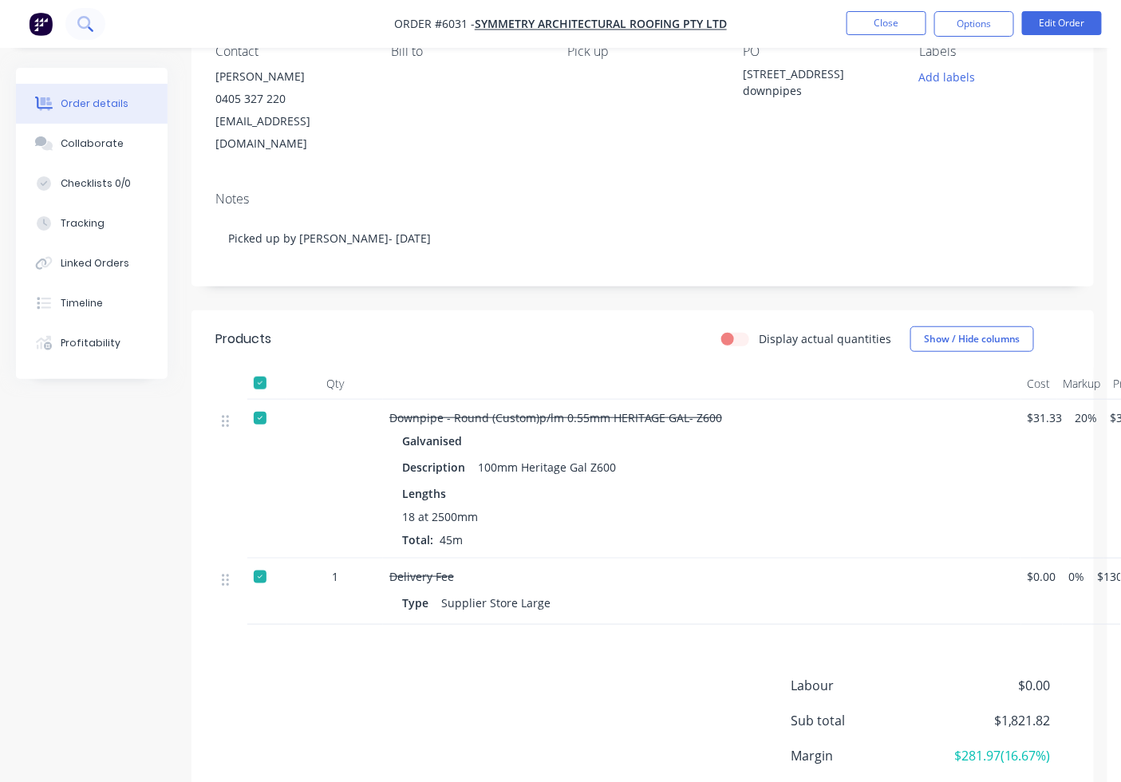
scroll to position [180, 0]
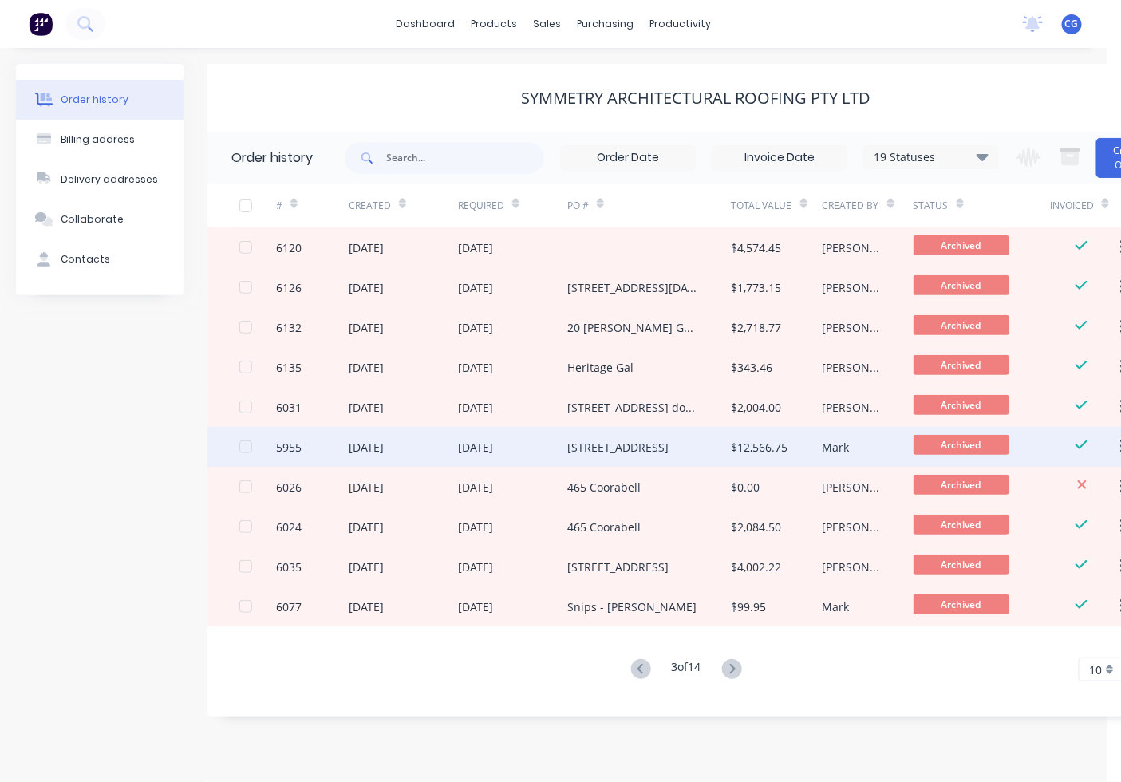
click at [755, 445] on div "$12,566.75" at bounding box center [760, 447] width 57 height 17
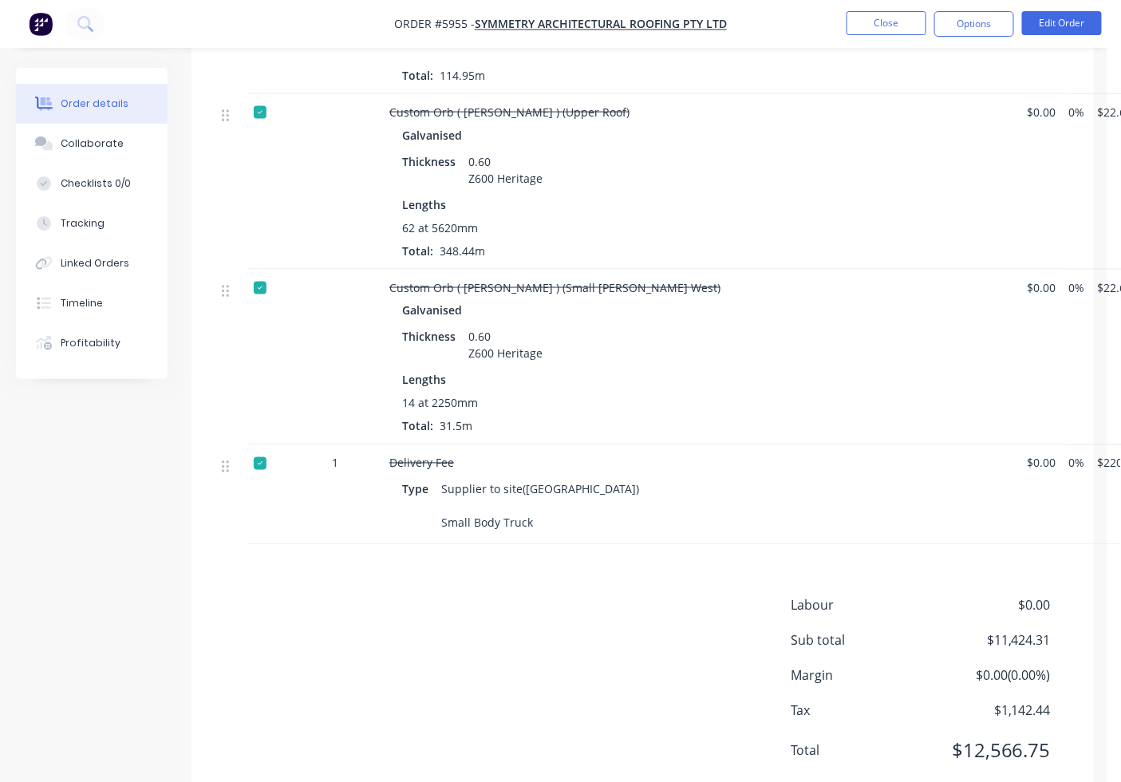
scroll to position [762, 0]
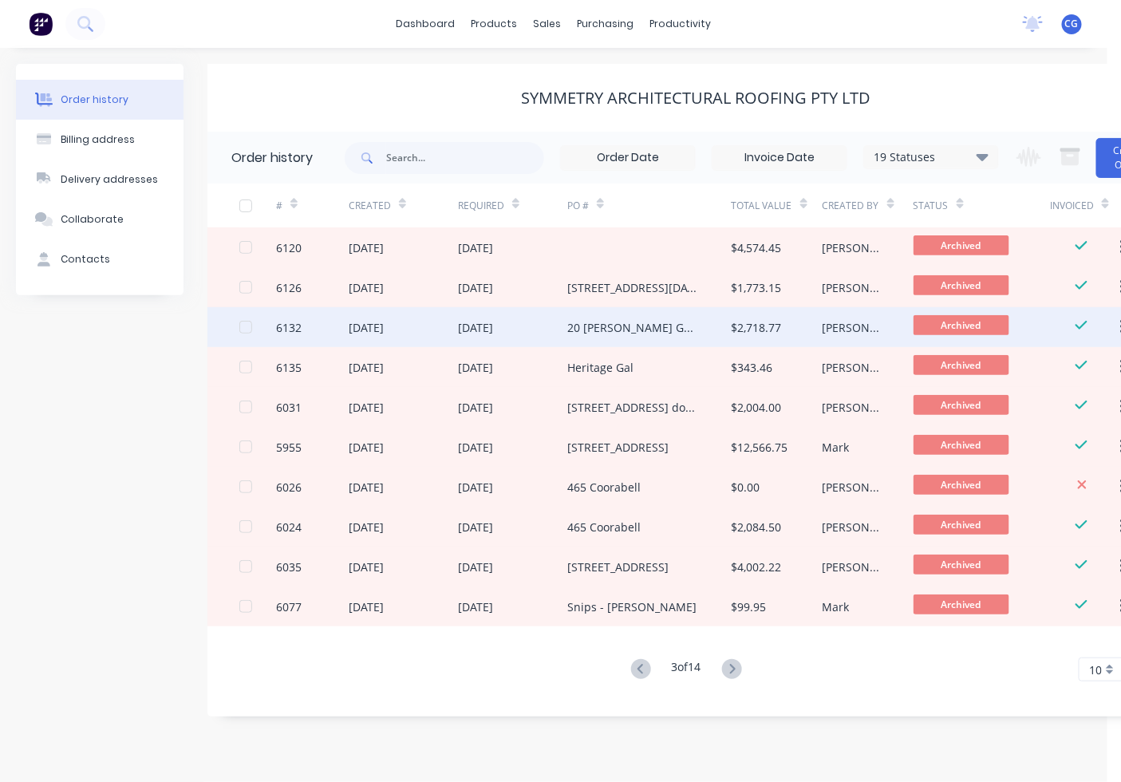
click at [756, 334] on div "$2,718.77" at bounding box center [757, 327] width 50 height 17
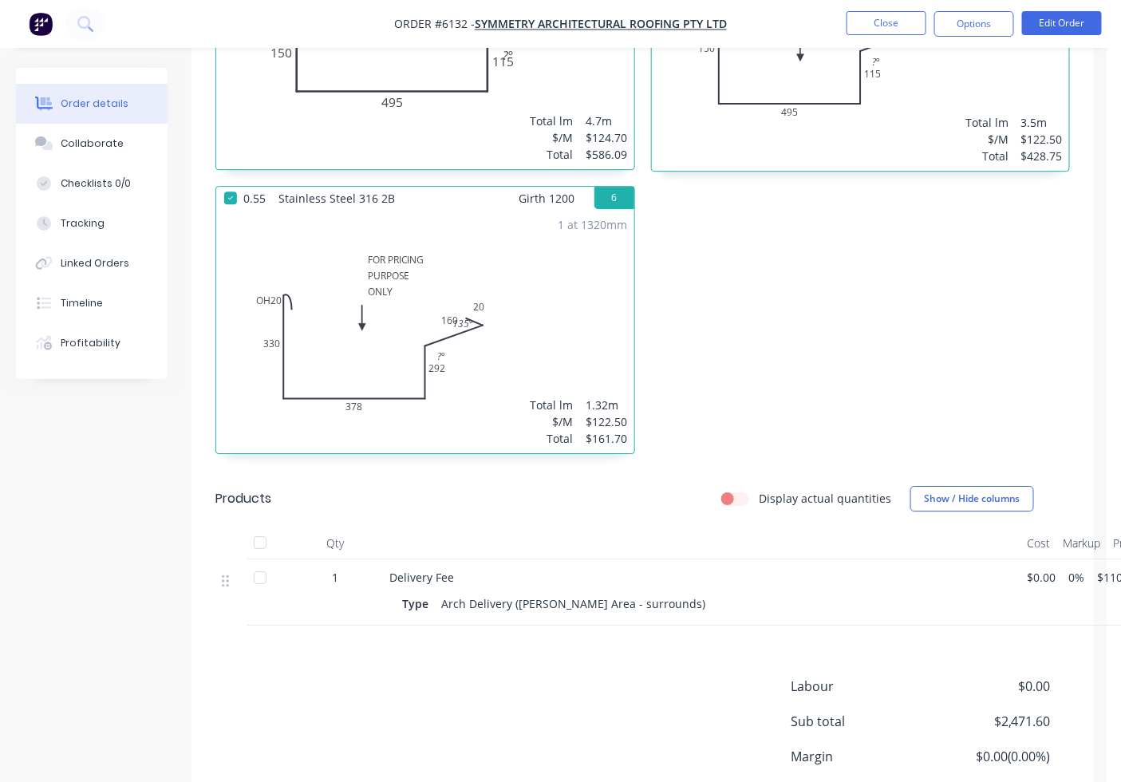
scroll to position [1638, 0]
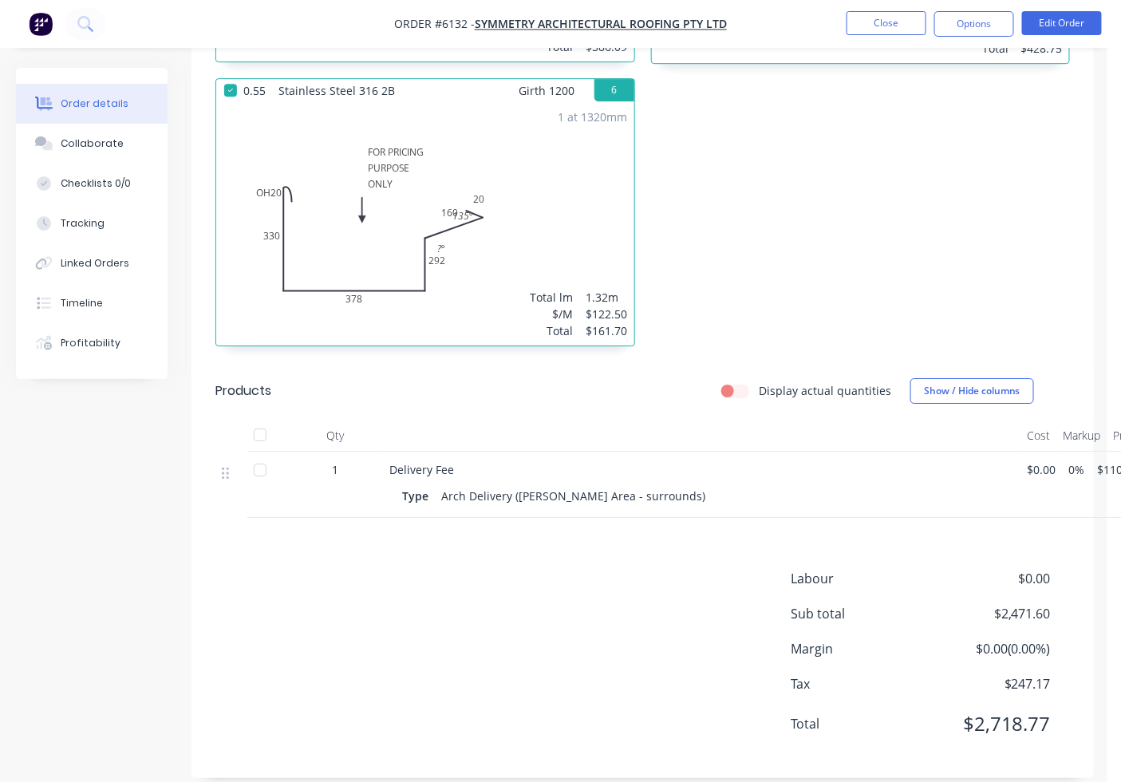
drag, startPoint x: 0, startPoint y: 59, endPoint x: 795, endPoint y: 82, distance: 795.2
